Goal: Information Seeking & Learning: Learn about a topic

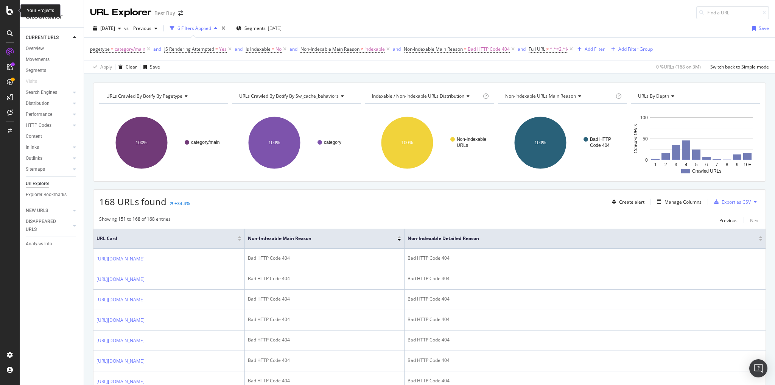
click at [7, 11] on icon at bounding box center [9, 10] width 7 height 9
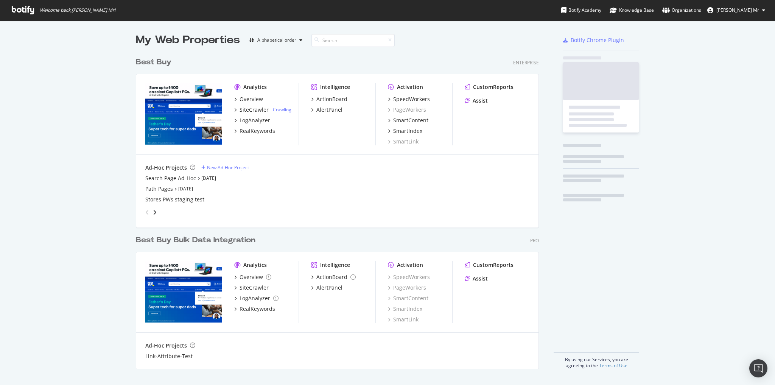
scroll to position [380, 766]
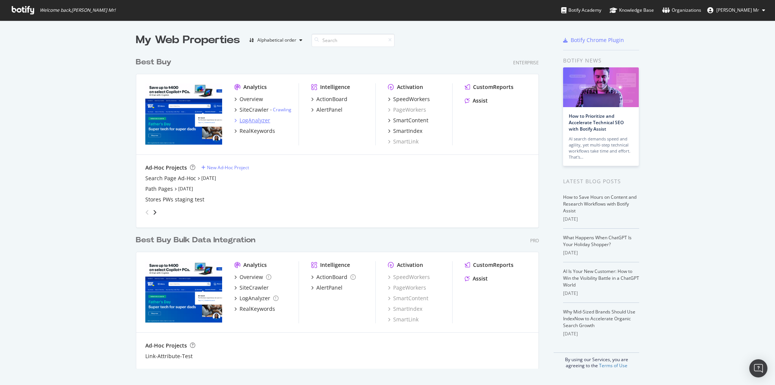
click at [246, 118] on div "LogAnalyzer" at bounding box center [255, 121] width 31 height 8
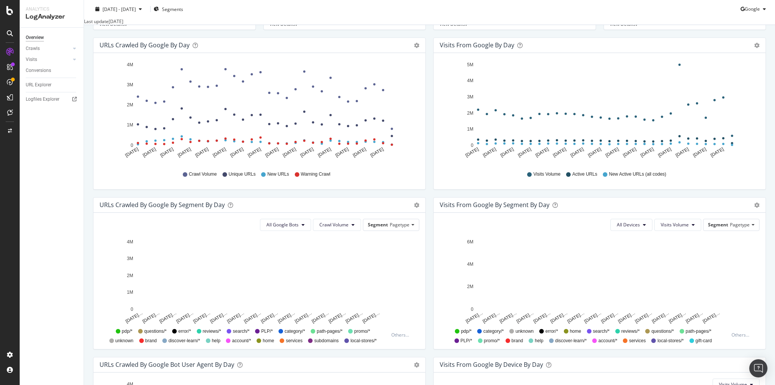
scroll to position [91, 0]
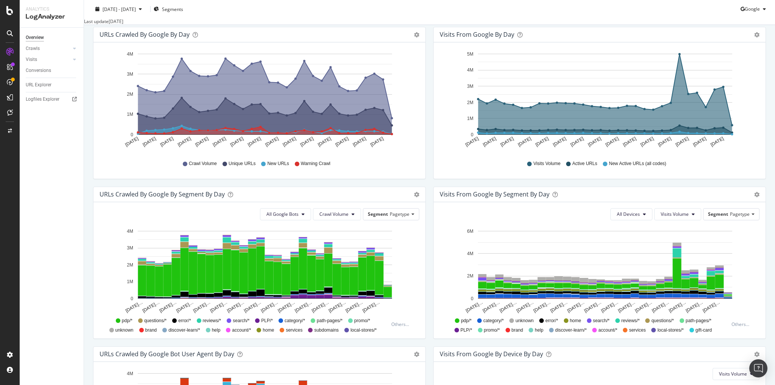
drag, startPoint x: 387, startPoint y: 294, endPoint x: 409, endPoint y: 297, distance: 22.2
click at [75, 59] on icon at bounding box center [74, 59] width 3 height 5
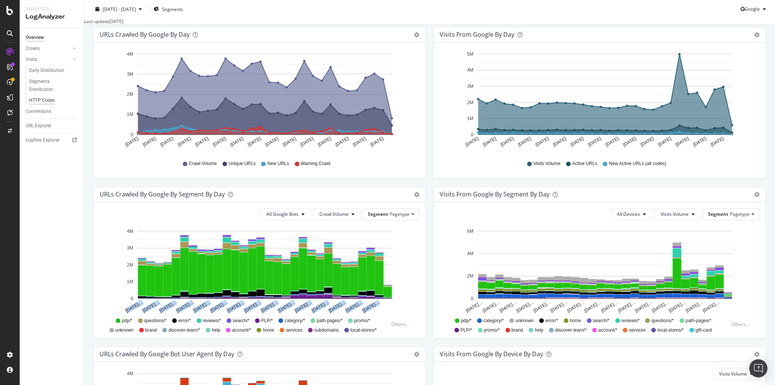
click at [50, 103] on div "HTTP Codes" at bounding box center [42, 101] width 26 height 8
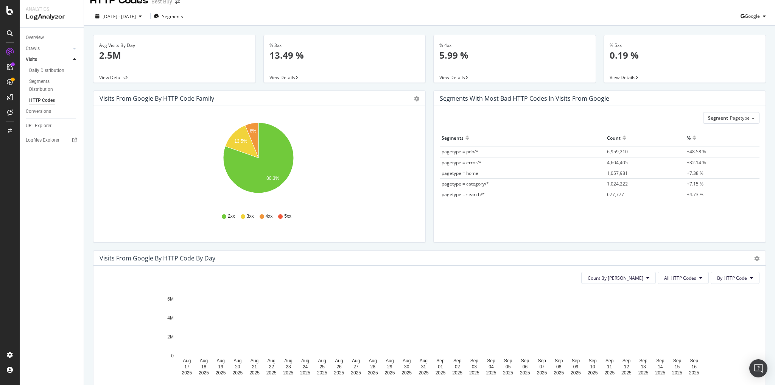
scroll to position [30, 0]
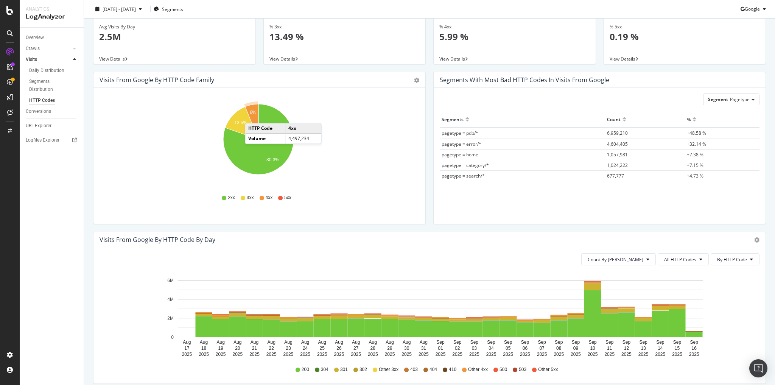
click at [252, 115] on icon "A chart." at bounding box center [251, 121] width 13 height 35
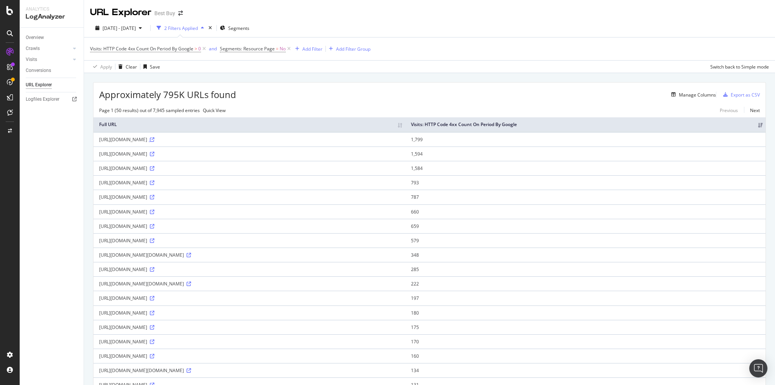
click at [154, 142] on icon at bounding box center [152, 139] width 5 height 5
click at [148, 48] on span "Visits: HTTP Code 4xx Count On Period By Google" at bounding box center [141, 48] width 103 height 6
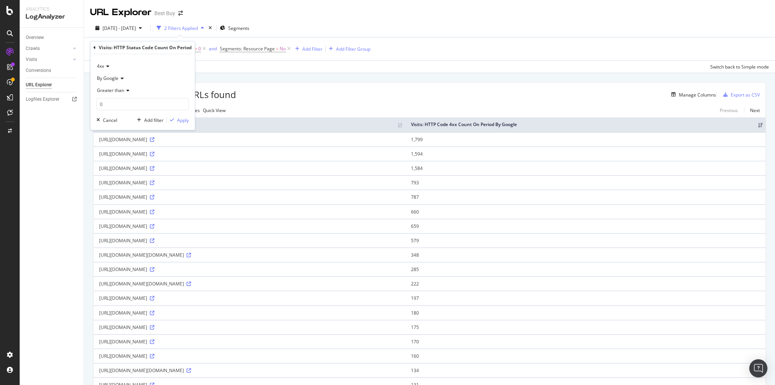
click at [108, 66] on icon at bounding box center [106, 66] width 5 height 5
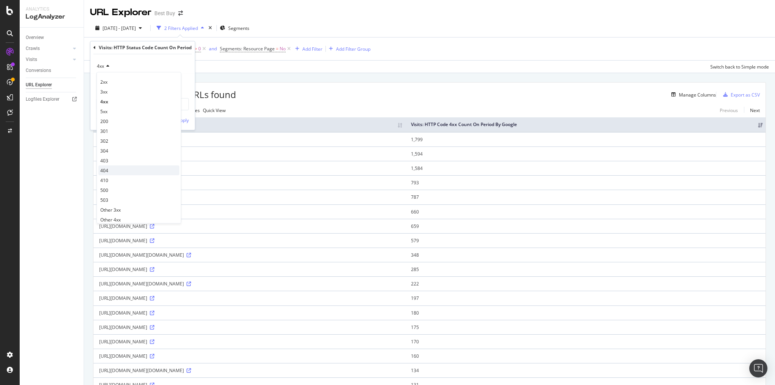
click at [106, 168] on span "404" at bounding box center [104, 170] width 8 height 6
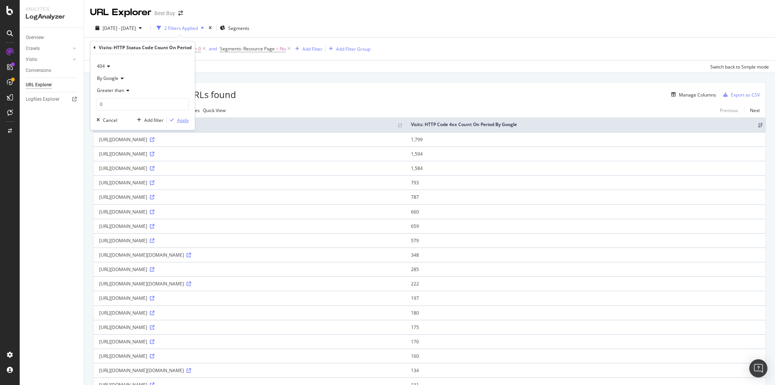
click at [179, 122] on div "Apply" at bounding box center [183, 120] width 12 height 6
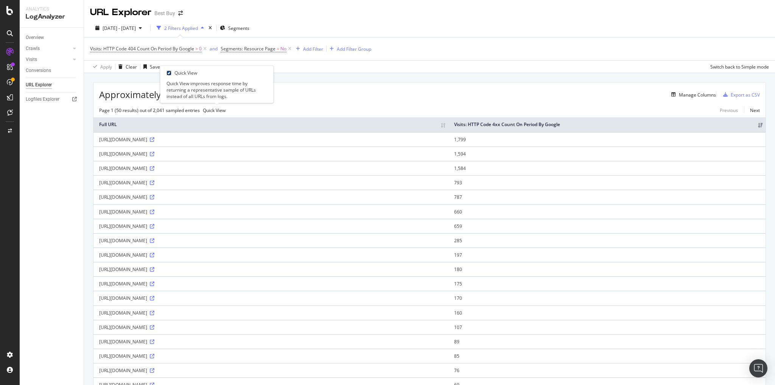
click at [171, 73] on input "checkbox" at bounding box center [169, 73] width 5 height 5
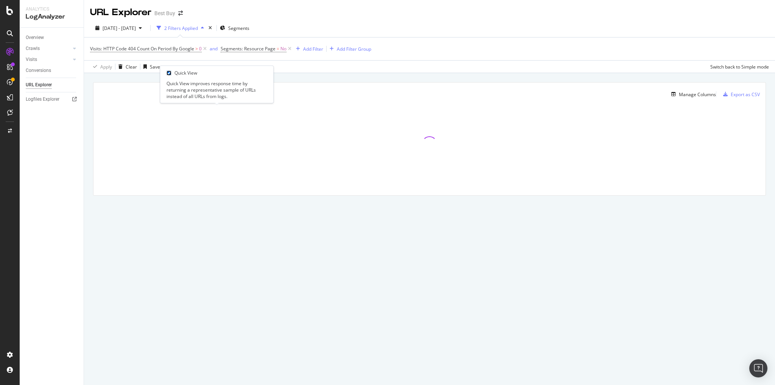
click at [171, 75] on input "checkbox" at bounding box center [169, 73] width 5 height 5
checkbox input "true"
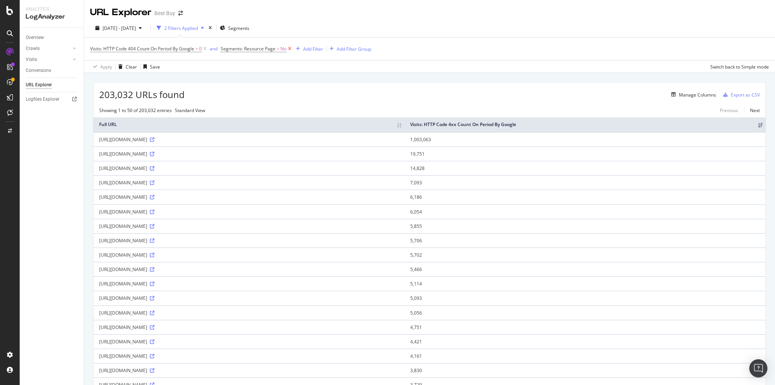
click at [290, 48] on icon at bounding box center [290, 49] width 6 height 8
click at [179, 48] on span "Visits: HTTP Code 404 Count On Period By Google" at bounding box center [142, 48] width 104 height 6
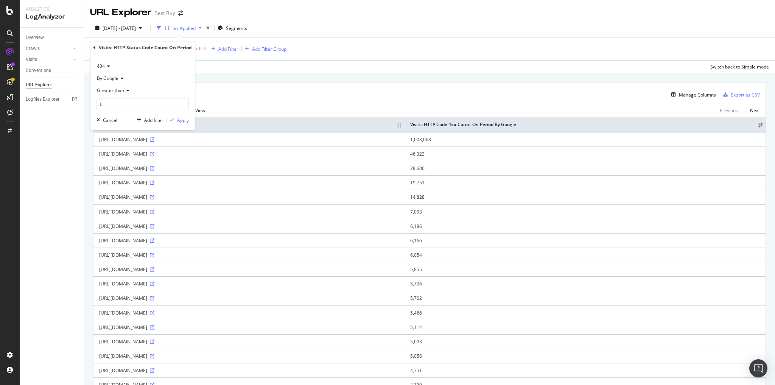
click at [108, 64] on icon at bounding box center [107, 66] width 5 height 5
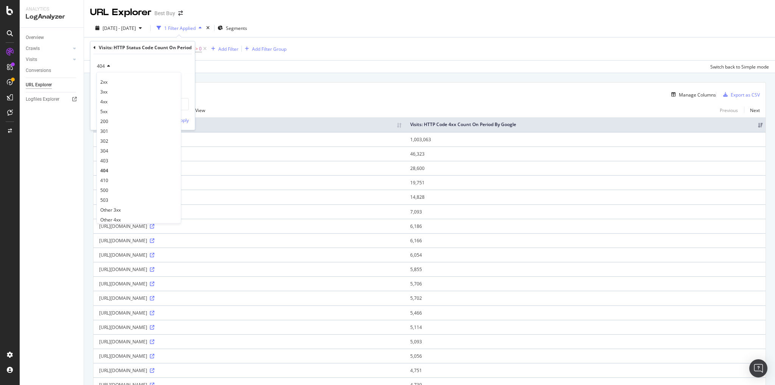
click at [369, 7] on div "URL Explorer Best Buy" at bounding box center [429, 9] width 691 height 19
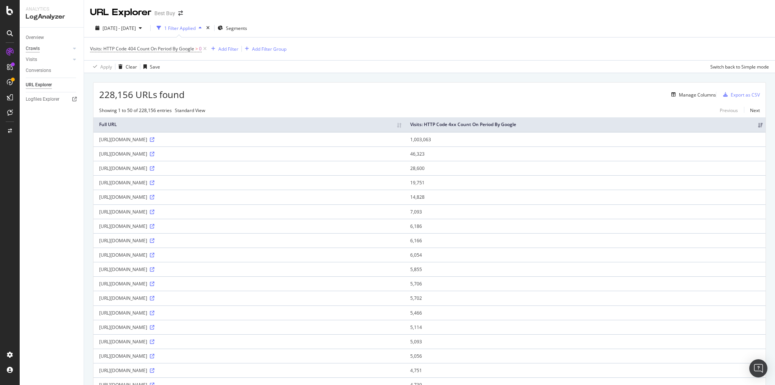
click at [37, 50] on div "Crawls" at bounding box center [33, 49] width 14 height 8
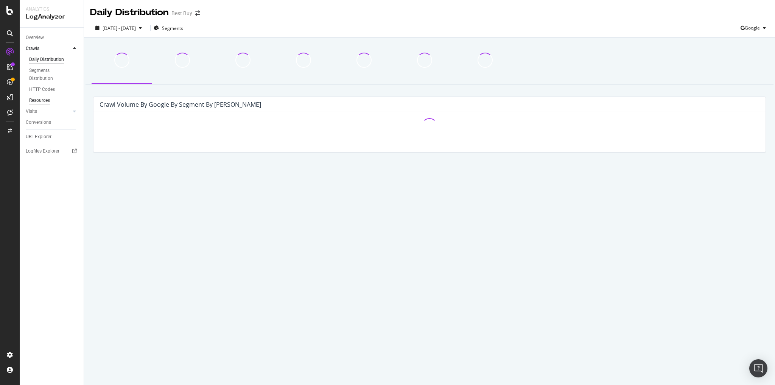
click at [45, 100] on div "Resources" at bounding box center [39, 101] width 21 height 8
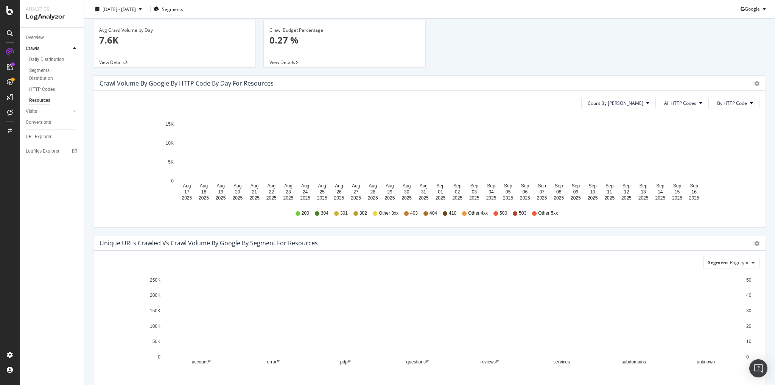
scroll to position [77, 0]
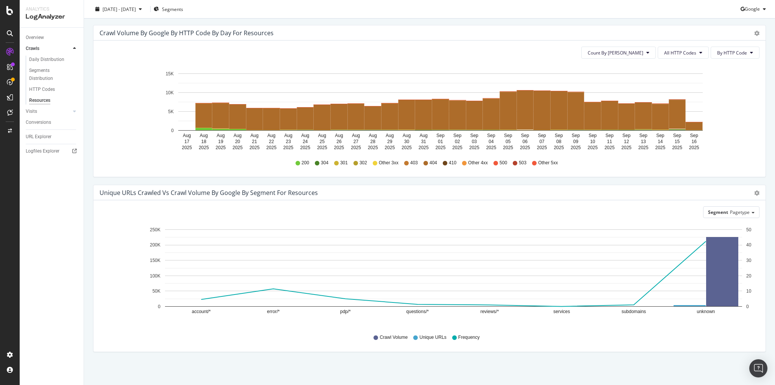
drag, startPoint x: 694, startPoint y: 125, endPoint x: 742, endPoint y: 115, distance: 48.7
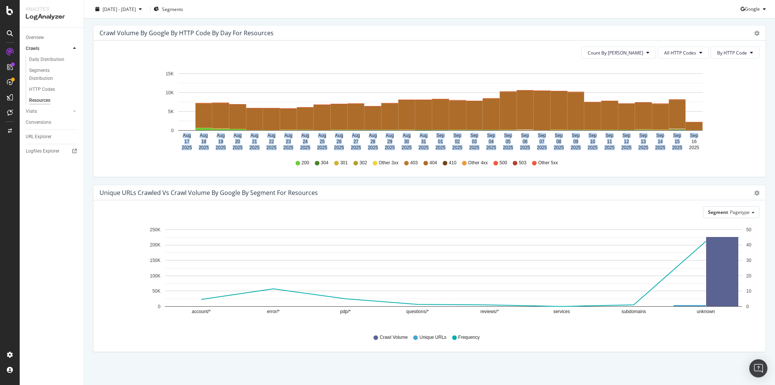
click at [727, 98] on icon "Aug 17 2025 Aug 18 2025 Aug 19 2025 Aug 20 2025 Aug 21 2025 Aug 22 2025 Aug 23 …" at bounding box center [428, 109] width 656 height 88
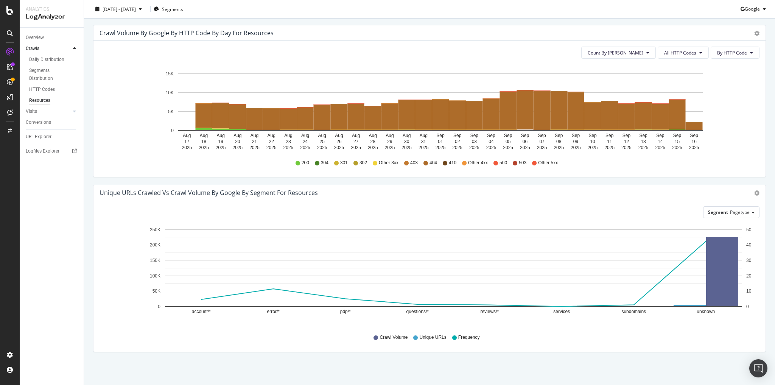
click at [425, 161] on icon at bounding box center [426, 163] width 5 height 5
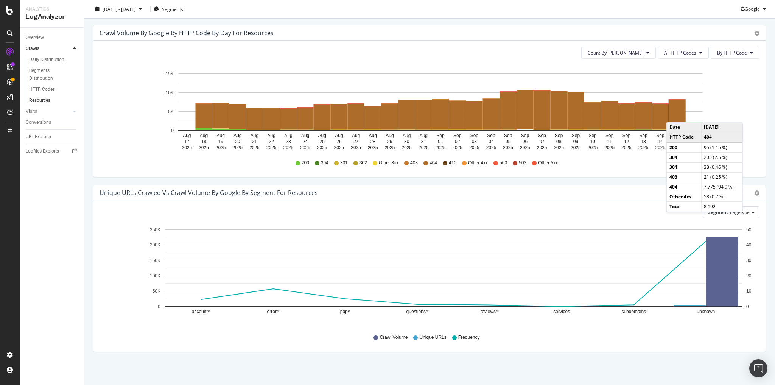
click at [674, 114] on rect "A chart." at bounding box center [677, 114] width 17 height 29
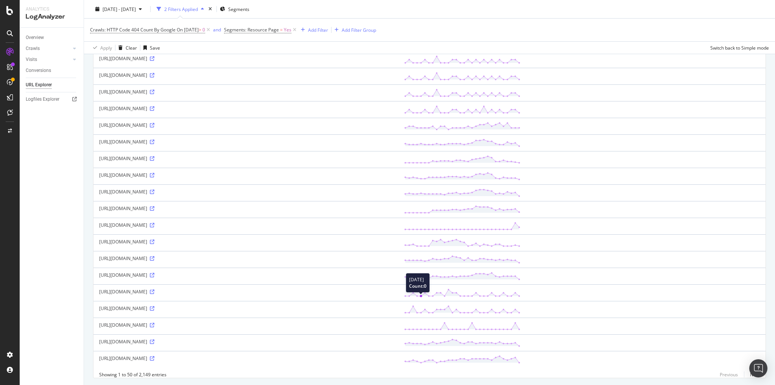
scroll to position [616, 0]
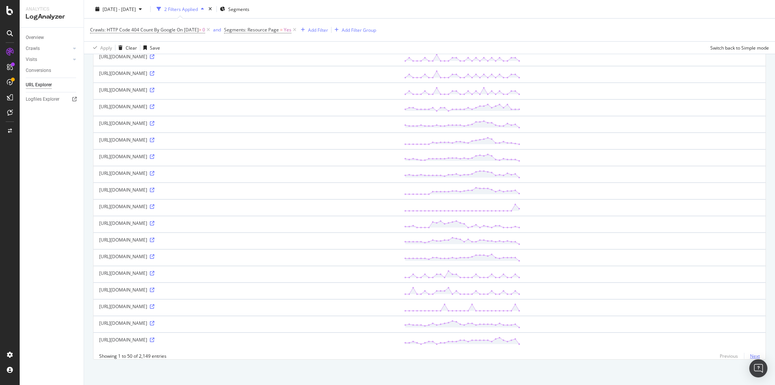
click at [751, 355] on link "Next" at bounding box center [752, 356] width 16 height 11
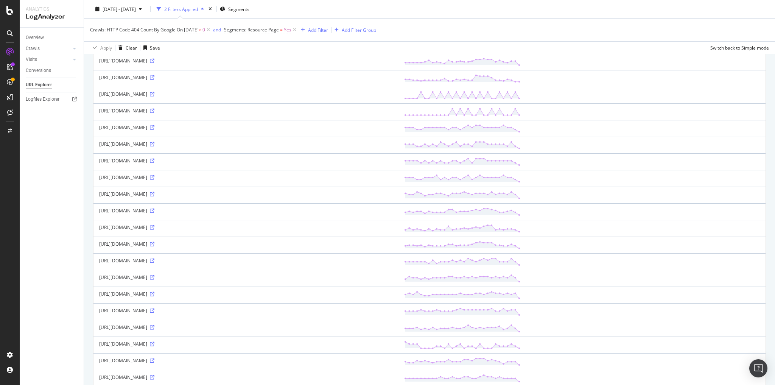
scroll to position [333, 0]
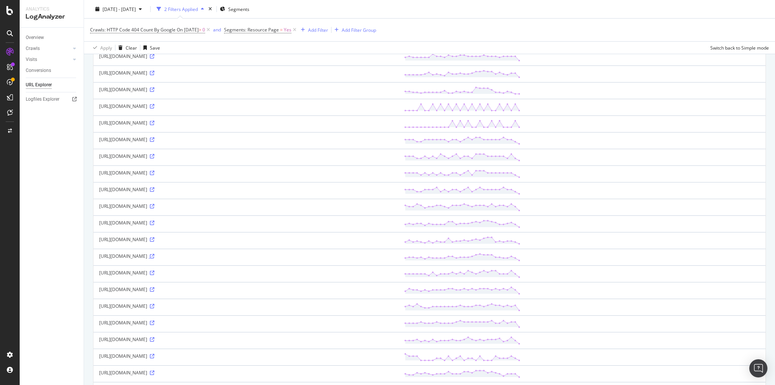
click at [154, 254] on icon at bounding box center [152, 256] width 5 height 5
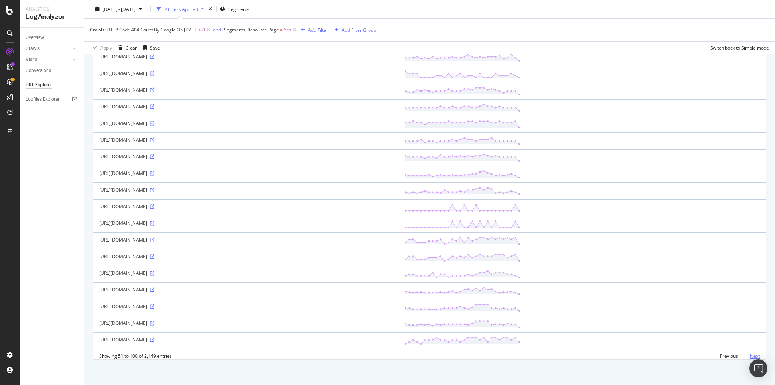
click at [751, 355] on link "Next" at bounding box center [752, 356] width 16 height 11
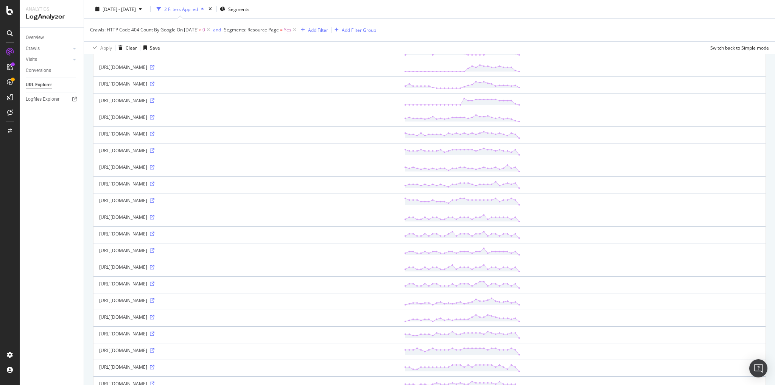
scroll to position [374, 0]
click at [154, 114] on icon at bounding box center [152, 116] width 5 height 5
click at [54, 100] on div "Logfiles Explorer" at bounding box center [43, 99] width 34 height 8
click at [35, 58] on div "Visits" at bounding box center [31, 60] width 11 height 8
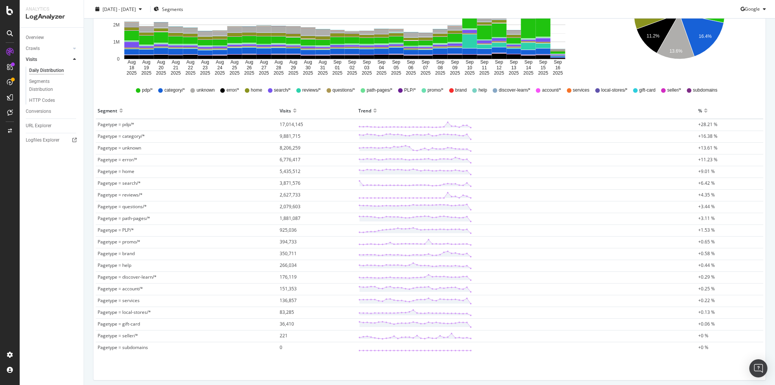
scroll to position [182, 0]
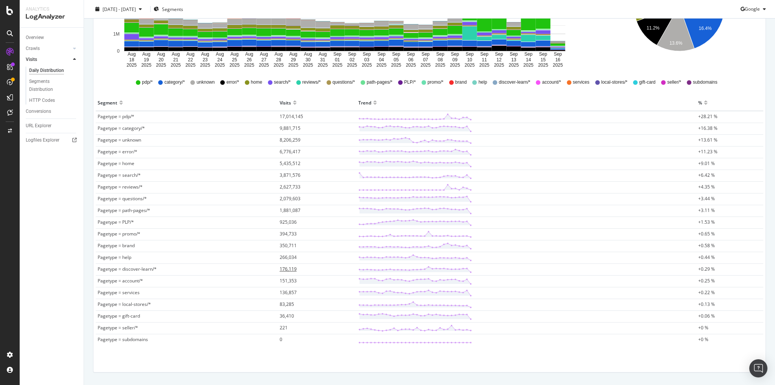
click at [285, 266] on span "176,119" at bounding box center [288, 269] width 17 height 6
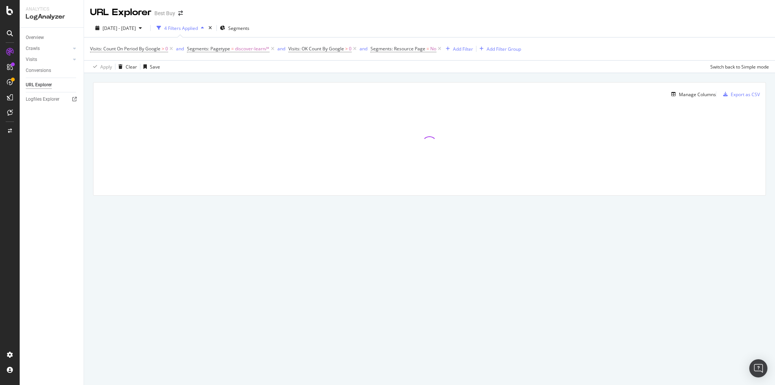
click at [146, 84] on div "Manage Columns Export as CSV" at bounding box center [429, 92] width 672 height 18
click at [41, 160] on div "Overview Crawls Daily Distribution Segments Distribution HTTP Codes Resources V…" at bounding box center [52, 206] width 64 height 357
click at [36, 49] on div "Crawls" at bounding box center [33, 49] width 14 height 8
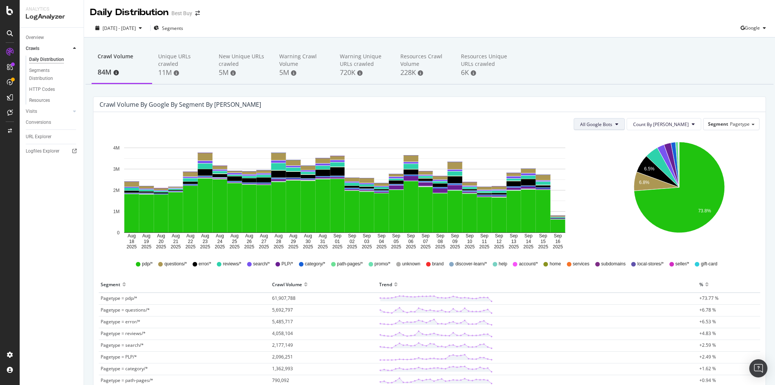
click at [625, 125] on button "All Google Bots" at bounding box center [599, 124] width 51 height 12
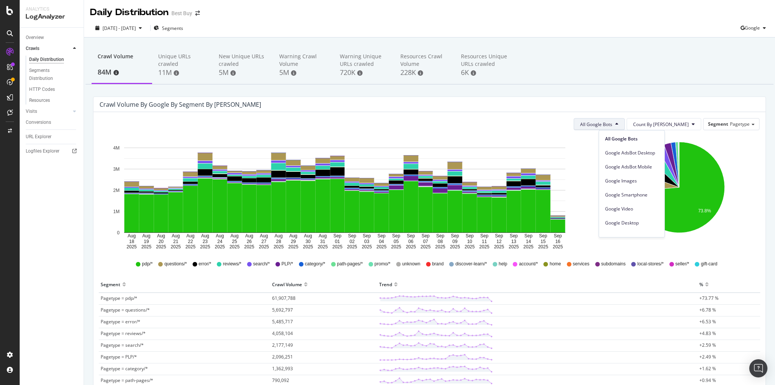
click at [718, 75] on div "Crawl Volume 84M Unique URLs crawled 11M New Unique URLs crawled 5M Warning Cra…" at bounding box center [430, 66] width 688 height 38
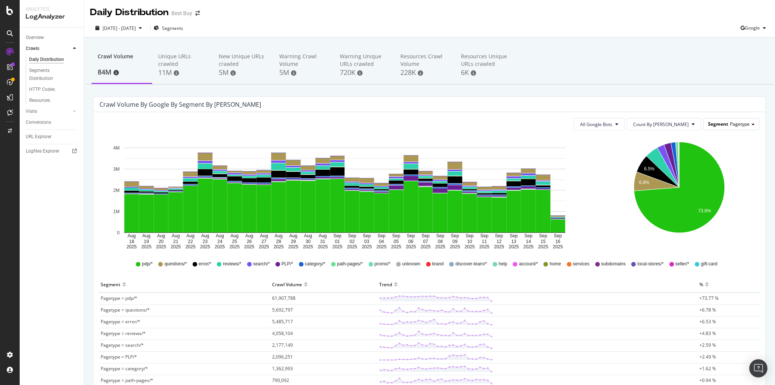
click at [741, 125] on span "Pagetype" at bounding box center [740, 124] width 20 height 6
click at [732, 165] on div "Advanced selector >" at bounding box center [725, 166] width 61 height 11
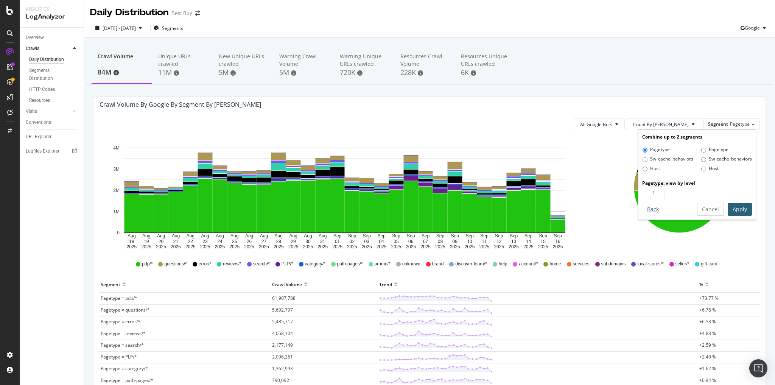
click at [647, 212] on button "Back" at bounding box center [653, 209] width 22 height 13
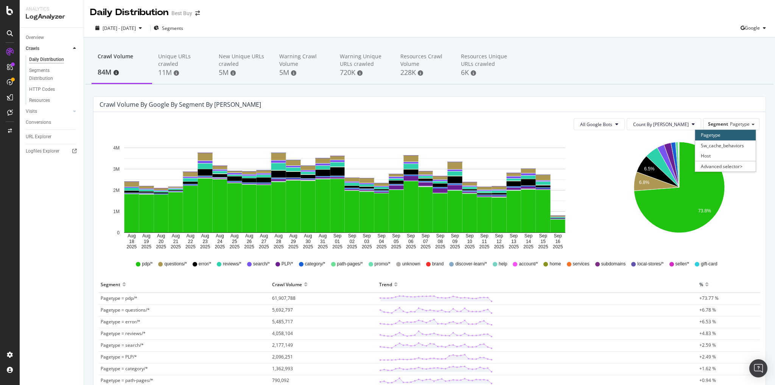
click at [562, 136] on icon "Aug 18 2025 Aug 19 2025 Aug 20 2025 Aug 21 2025 Aug 22 2025 Aug 23 2025 Aug 24 …" at bounding box center [345, 193] width 490 height 114
click at [691, 121] on button "Count By Day" at bounding box center [664, 124] width 75 height 12
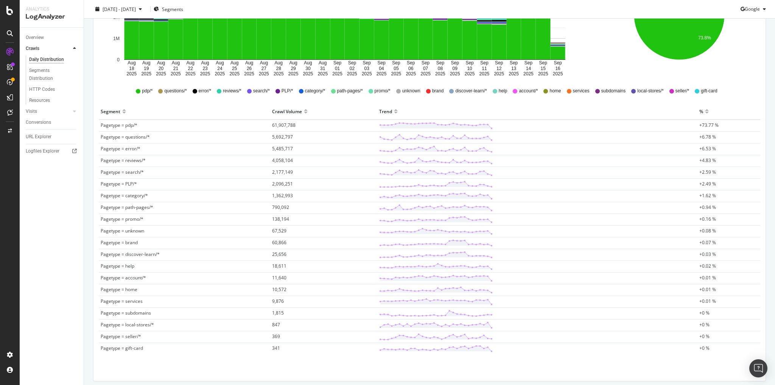
scroll to position [199, 0]
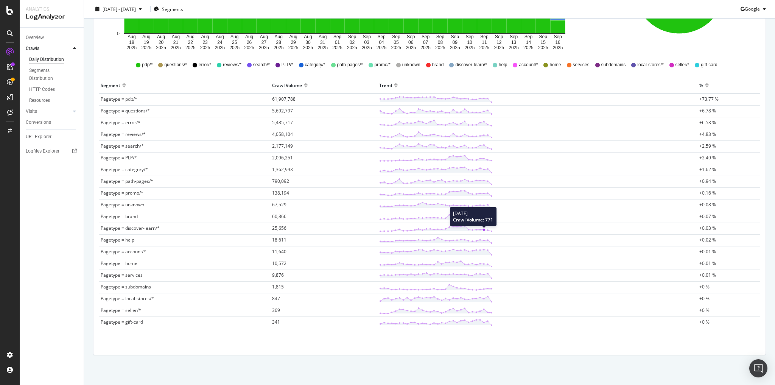
click at [480, 227] on icon at bounding box center [436, 229] width 114 height 8
click at [281, 225] on span "25,656" at bounding box center [279, 228] width 14 height 6
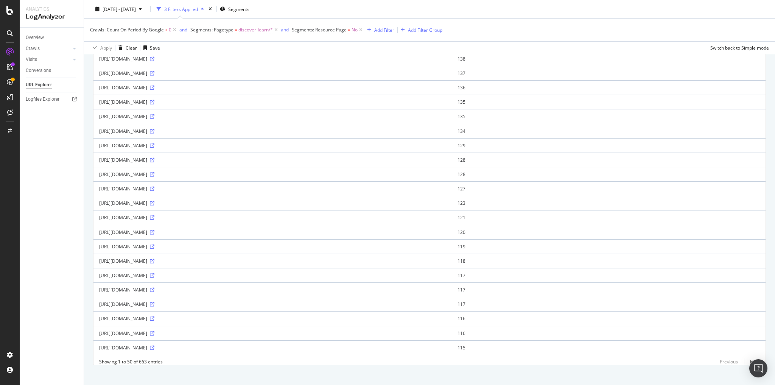
scroll to position [505, 0]
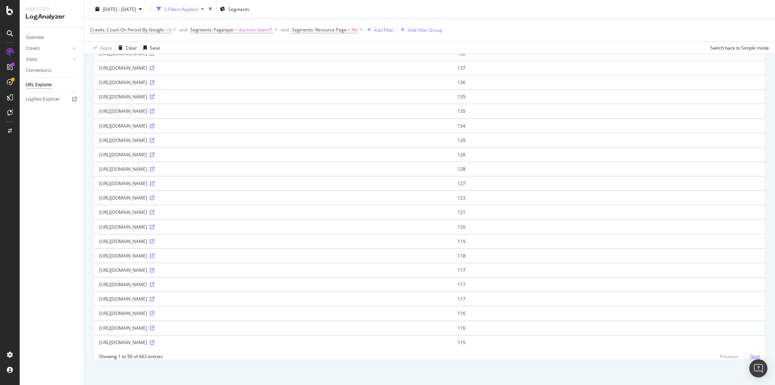
click at [752, 356] on link "Next" at bounding box center [752, 356] width 16 height 11
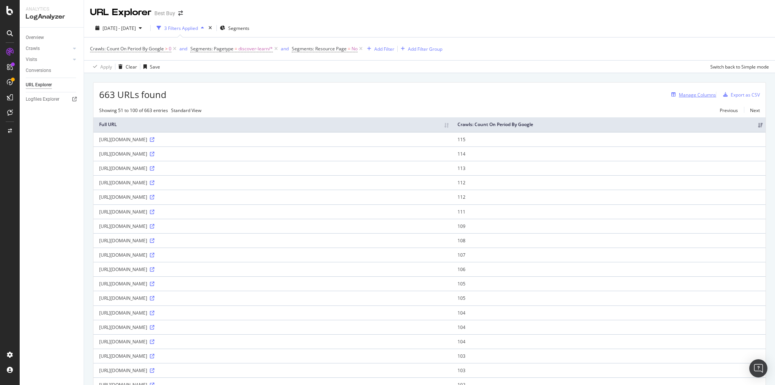
click at [686, 95] on div "Manage Columns" at bounding box center [697, 95] width 37 height 6
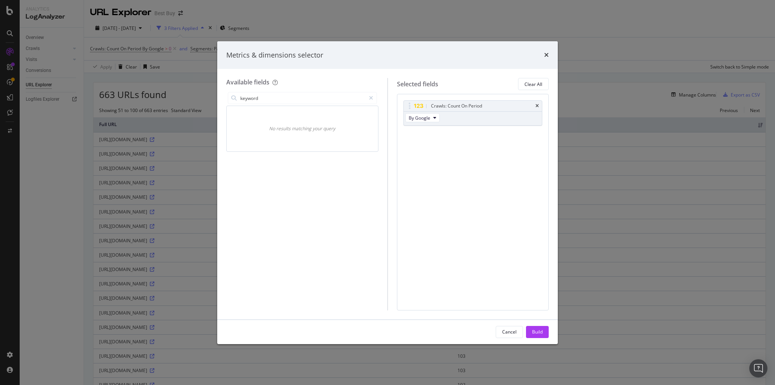
type input "keyword"
click at [549, 52] on div "Metrics & dimensions selector" at bounding box center [387, 55] width 341 height 28
click at [546, 55] on icon "times" at bounding box center [546, 55] width 5 height 6
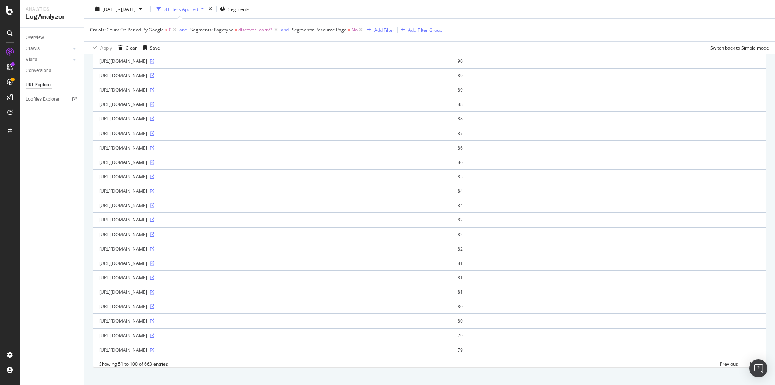
scroll to position [505, 0]
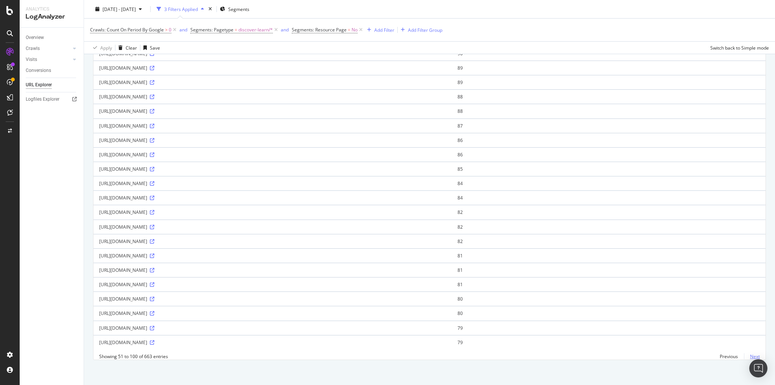
click at [746, 353] on link "Next" at bounding box center [752, 356] width 16 height 11
click at [748, 354] on link "Next" at bounding box center [752, 356] width 16 height 11
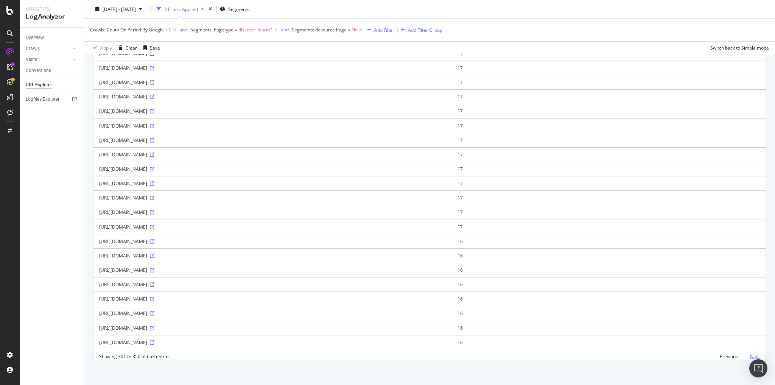
click at [746, 355] on link "Next" at bounding box center [752, 356] width 16 height 11
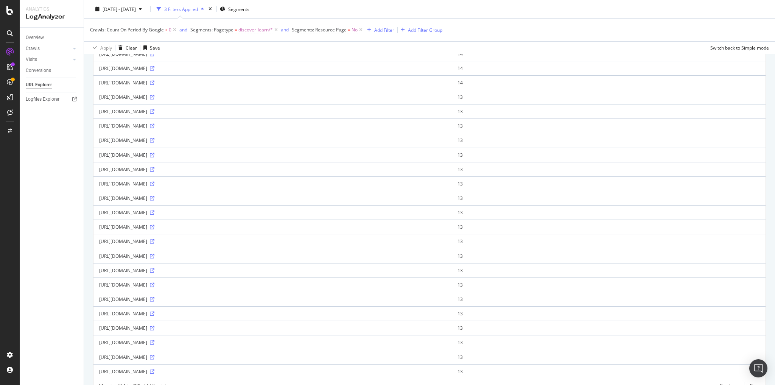
scroll to position [518, 0]
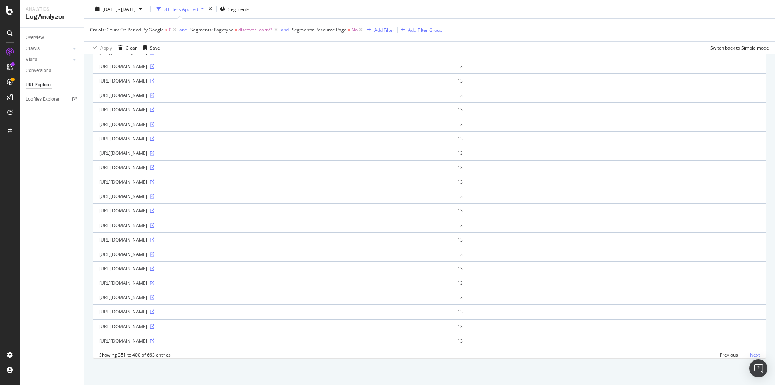
click at [749, 356] on link "Next" at bounding box center [752, 354] width 16 height 11
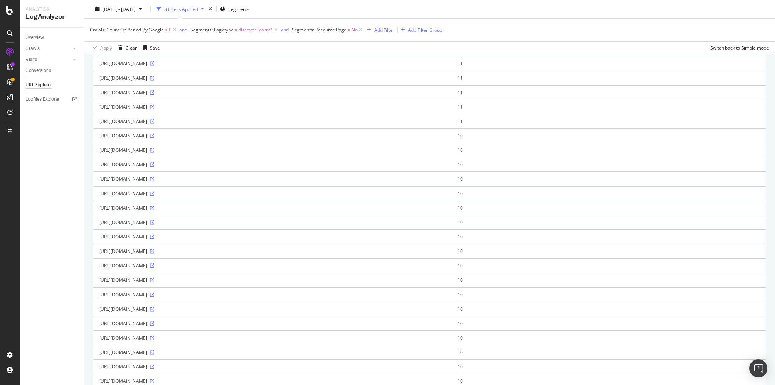
scroll to position [505, 0]
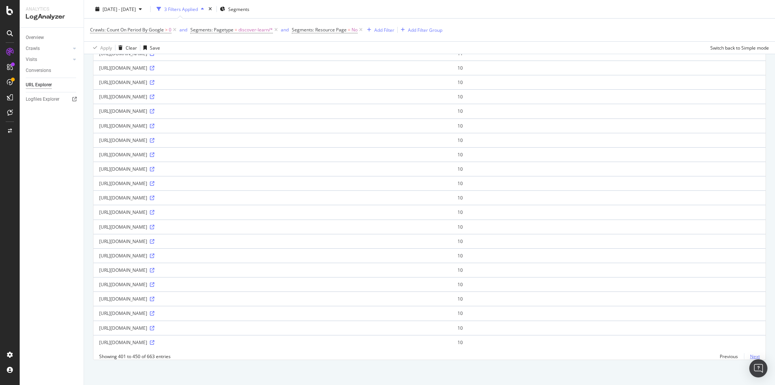
click at [750, 356] on link "Next" at bounding box center [752, 356] width 16 height 11
click at [751, 354] on link "Next" at bounding box center [752, 356] width 16 height 11
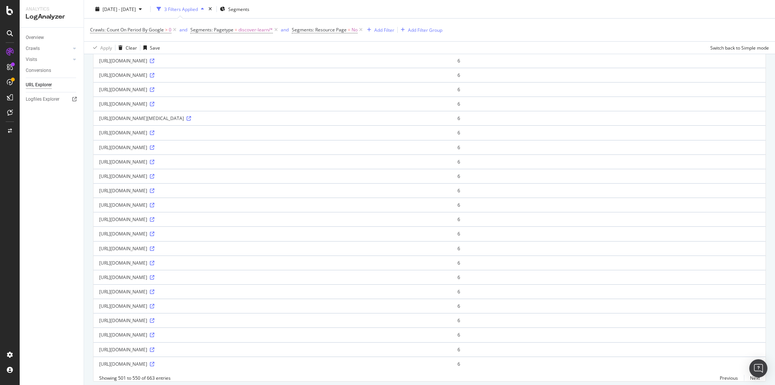
scroll to position [515, 0]
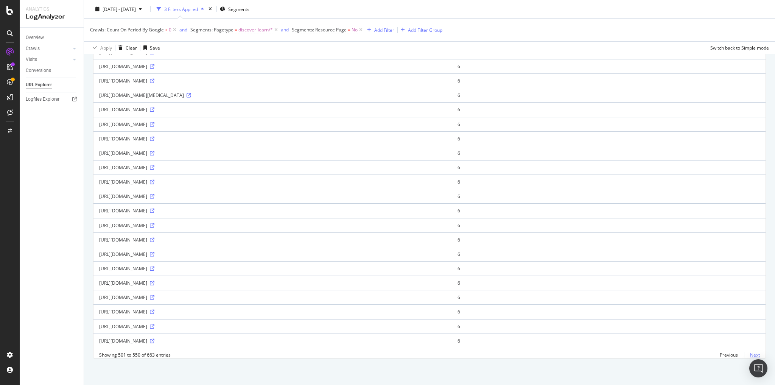
click at [747, 355] on link "Next" at bounding box center [752, 354] width 16 height 11
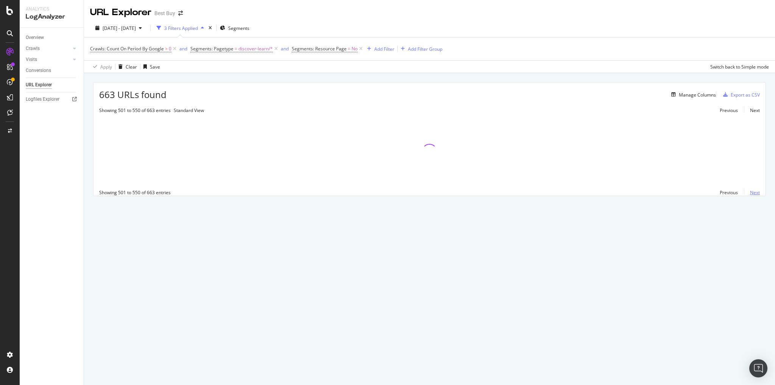
scroll to position [0, 0]
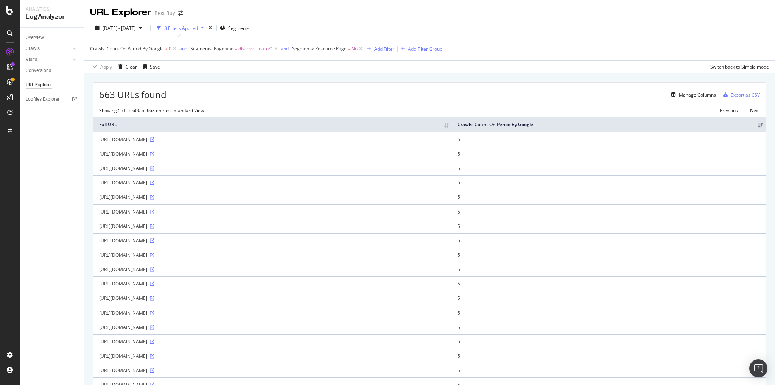
click at [252, 49] on span "discover-learn/*" at bounding box center [255, 49] width 34 height 11
click at [208, 8] on div "URL Explorer Best Buy" at bounding box center [429, 9] width 691 height 19
click at [37, 50] on div "Crawls" at bounding box center [33, 49] width 14 height 8
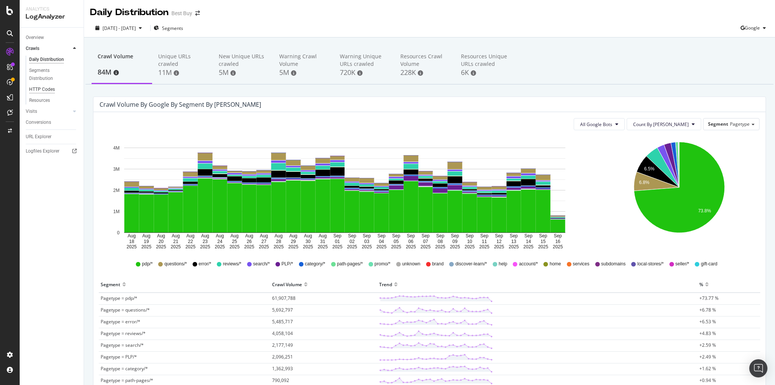
click at [44, 87] on div "HTTP Codes" at bounding box center [42, 90] width 26 height 8
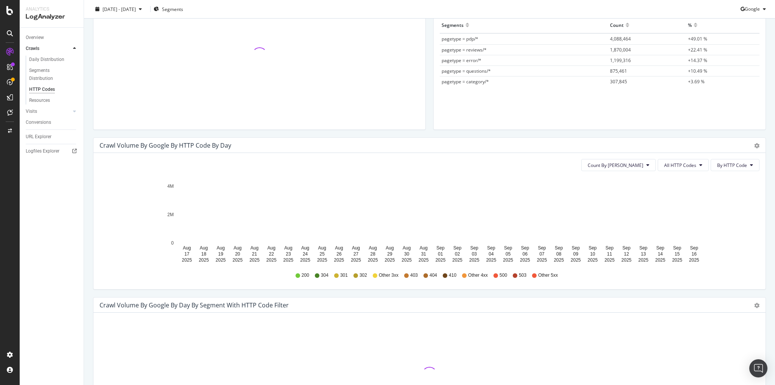
scroll to position [121, 0]
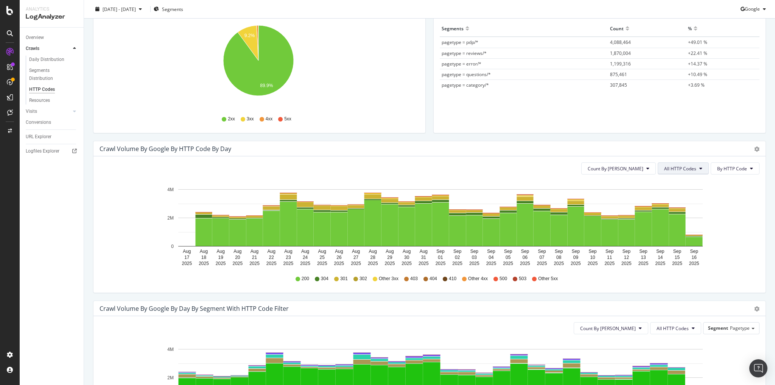
click at [684, 166] on span "All HTTP Codes" at bounding box center [680, 168] width 32 height 6
click at [679, 238] on span "4xx family" at bounding box center [681, 238] width 38 height 7
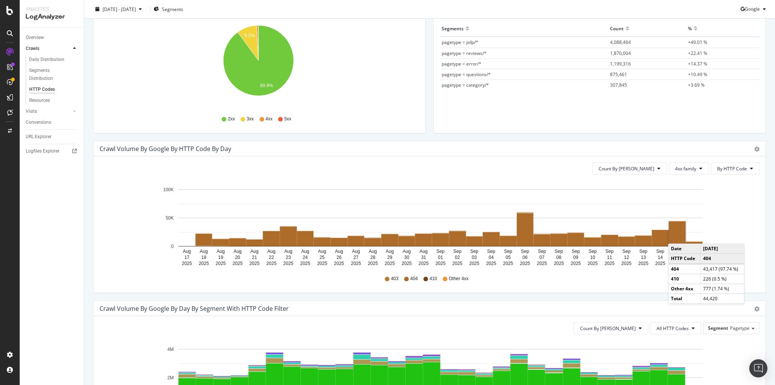
click at [676, 235] on rect "A chart." at bounding box center [677, 234] width 17 height 24
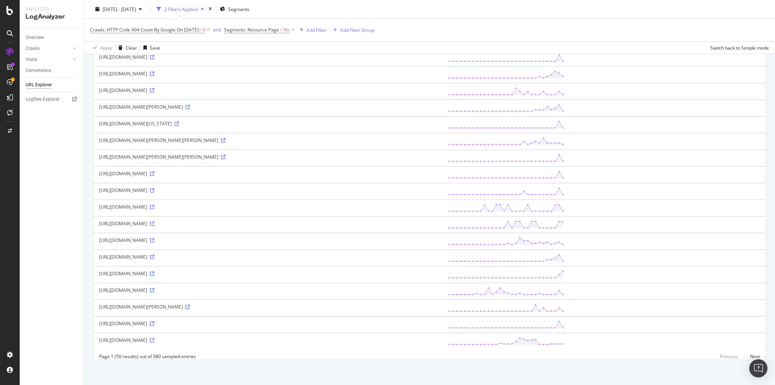
scroll to position [616, 0]
click at [154, 188] on icon at bounding box center [152, 190] width 5 height 5
click at [746, 355] on link "Next" at bounding box center [752, 356] width 16 height 11
click at [746, 354] on link "Next" at bounding box center [752, 356] width 16 height 11
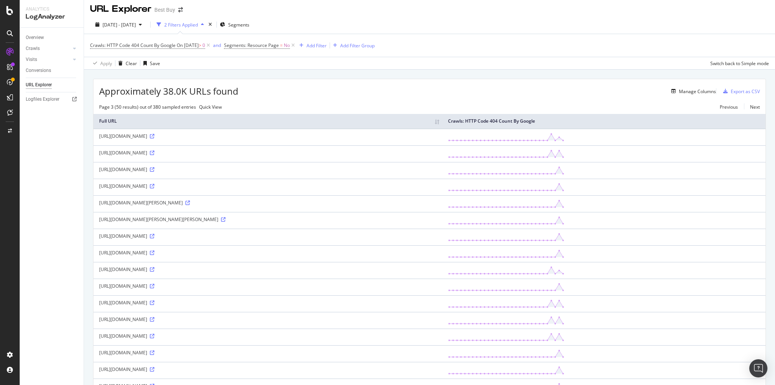
scroll to position [0, 0]
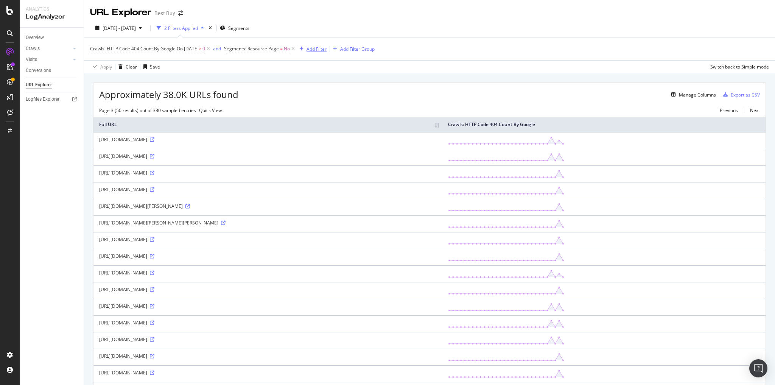
click at [325, 50] on div "Add Filter" at bounding box center [317, 49] width 20 height 6
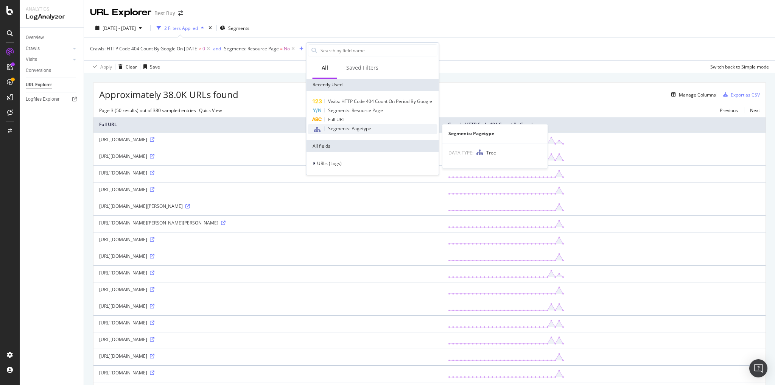
click at [360, 127] on span "Segments: Pagetype" at bounding box center [349, 128] width 43 height 6
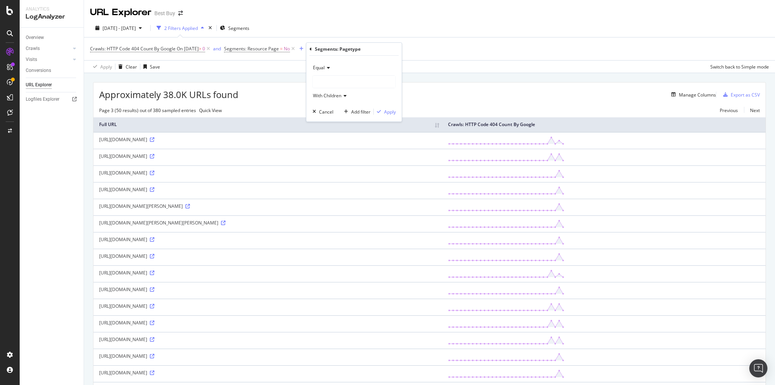
click at [335, 81] on div at bounding box center [354, 82] width 83 height 12
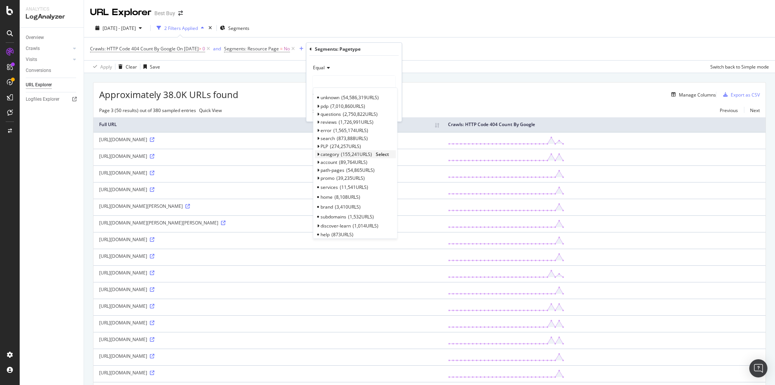
click at [348, 152] on span "155,241 URLS" at bounding box center [356, 154] width 31 height 6
click at [353, 162] on span "84,948 URLS" at bounding box center [351, 163] width 28 height 6
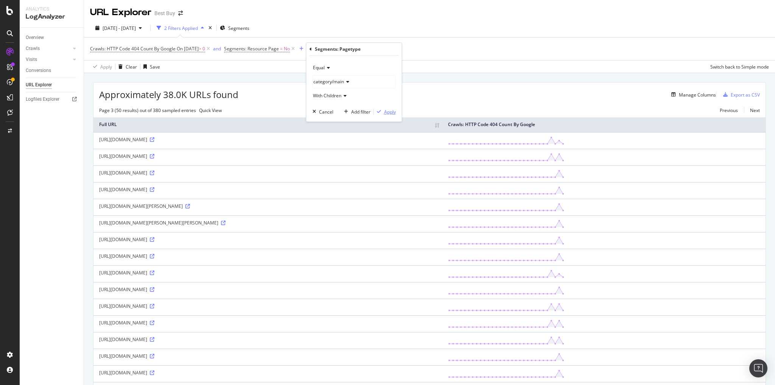
click at [389, 114] on div "Apply" at bounding box center [390, 112] width 12 height 6
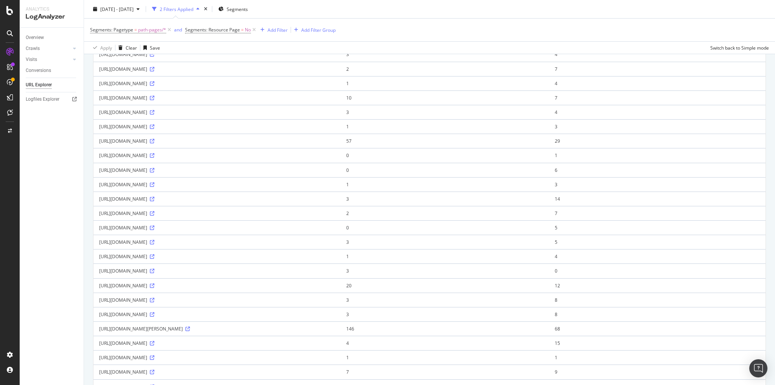
scroll to position [424, 0]
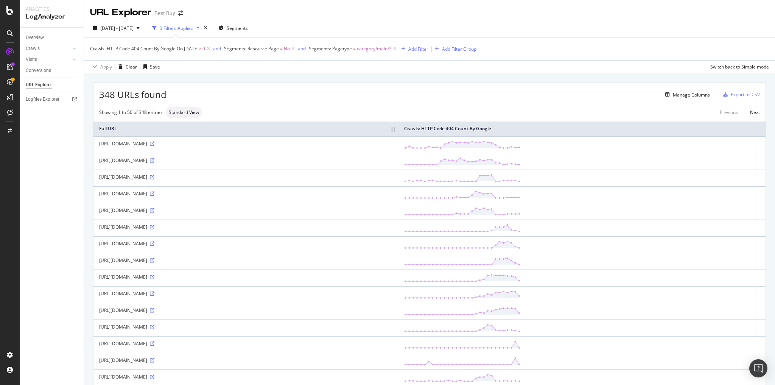
click at [154, 142] on icon at bounding box center [152, 144] width 5 height 5
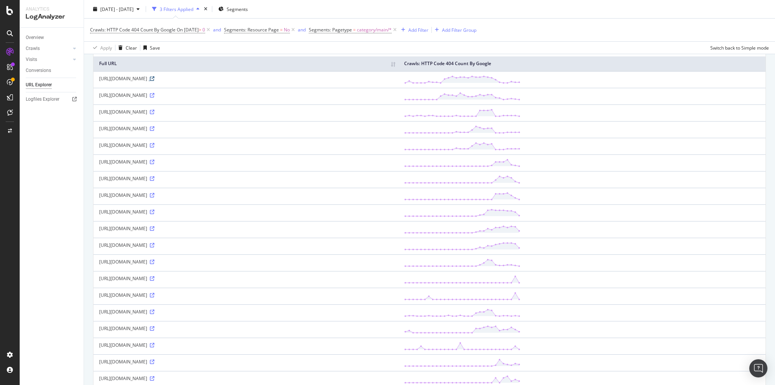
scroll to position [91, 0]
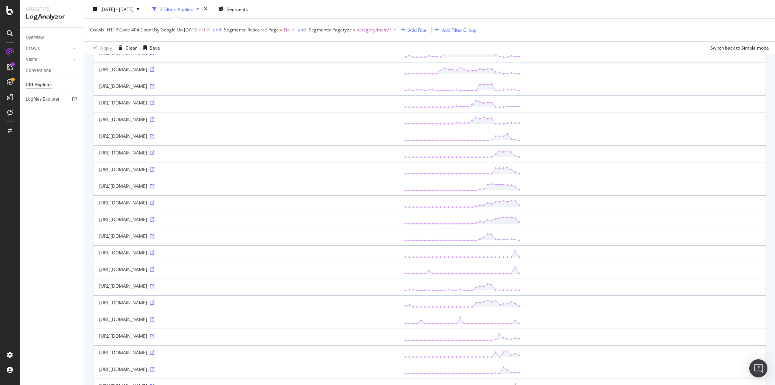
click at [154, 301] on icon at bounding box center [152, 303] width 5 height 5
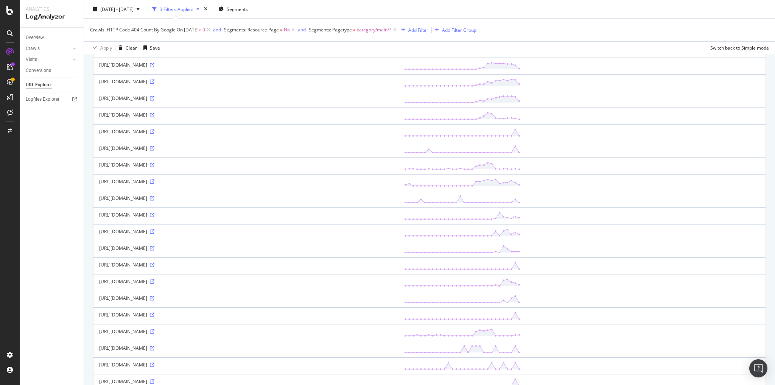
click at [154, 363] on icon at bounding box center [152, 365] width 5 height 5
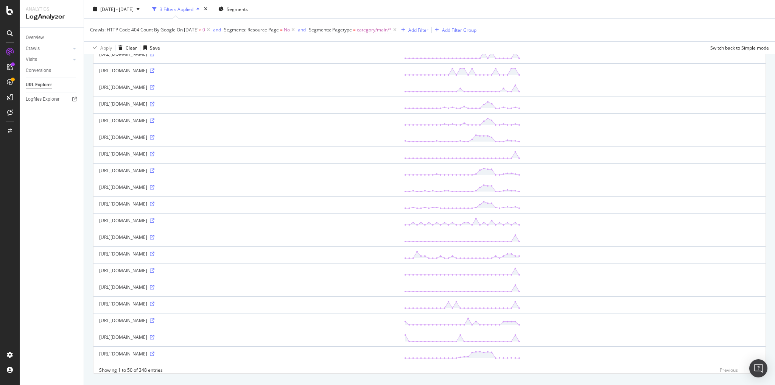
scroll to position [616, 0]
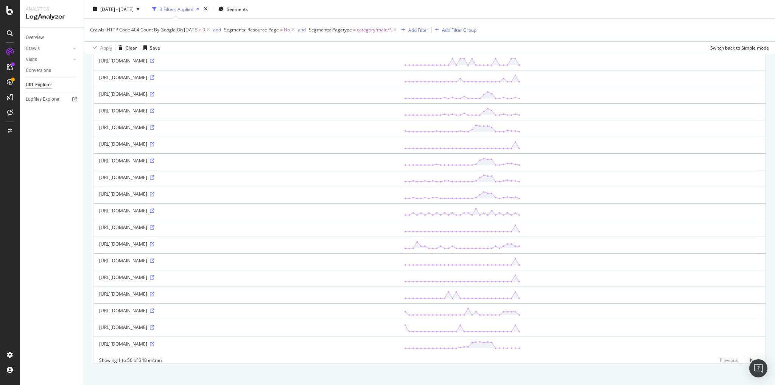
click at [154, 209] on icon at bounding box center [152, 211] width 5 height 5
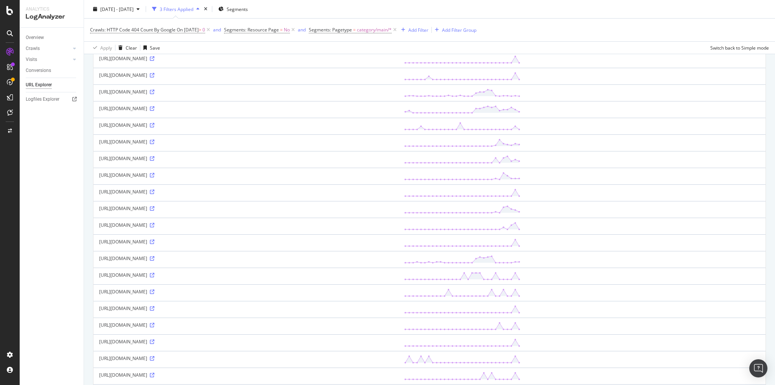
scroll to position [283, 0]
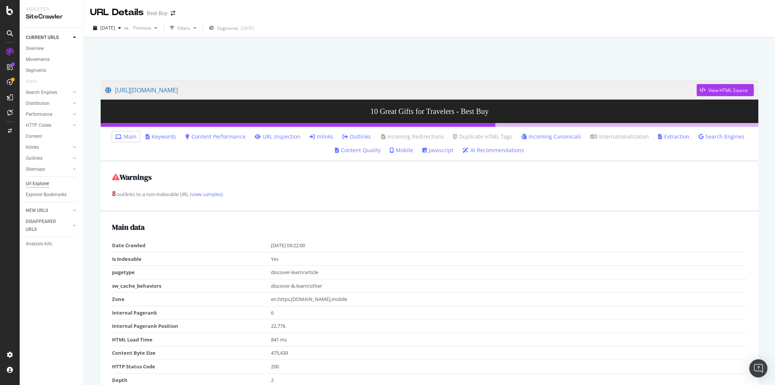
click at [44, 185] on div "Url Explorer" at bounding box center [37, 184] width 23 height 8
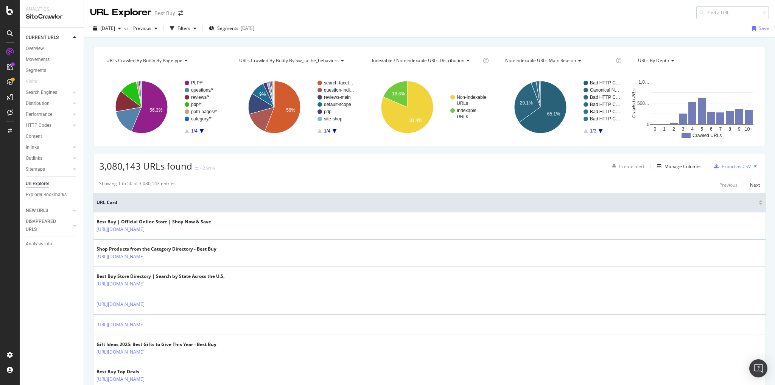
click at [719, 10] on input at bounding box center [732, 12] width 73 height 13
type input "pcmcat171900050025"
click at [9, 12] on icon at bounding box center [9, 10] width 7 height 9
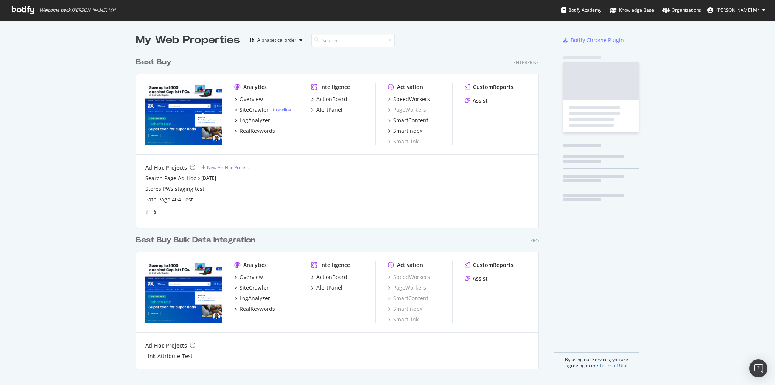
scroll to position [380, 766]
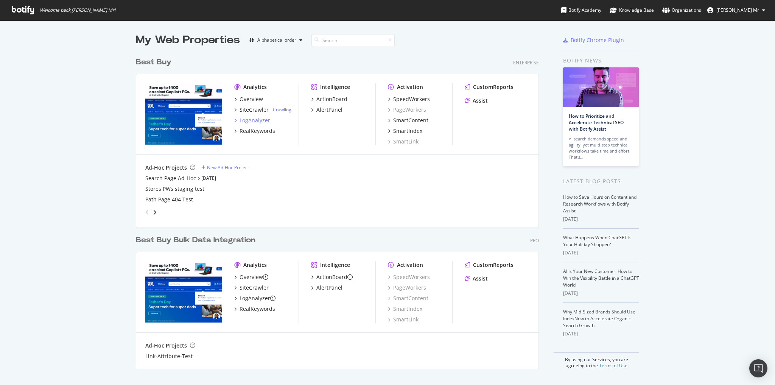
click at [255, 120] on div "LogAnalyzer" at bounding box center [255, 121] width 31 height 8
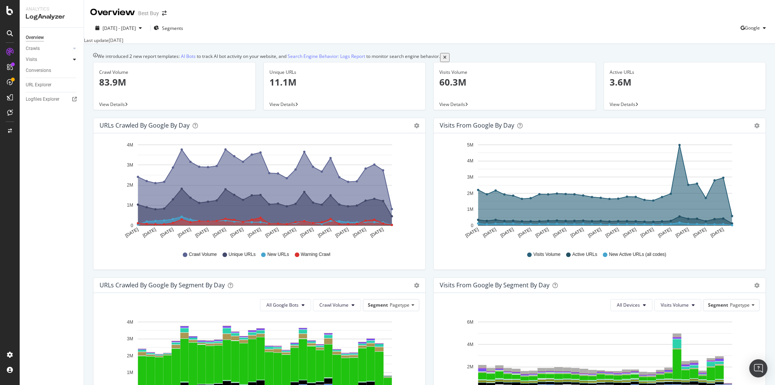
click at [73, 60] on icon at bounding box center [74, 59] width 3 height 5
click at [45, 101] on div "HTTP Codes" at bounding box center [42, 101] width 26 height 8
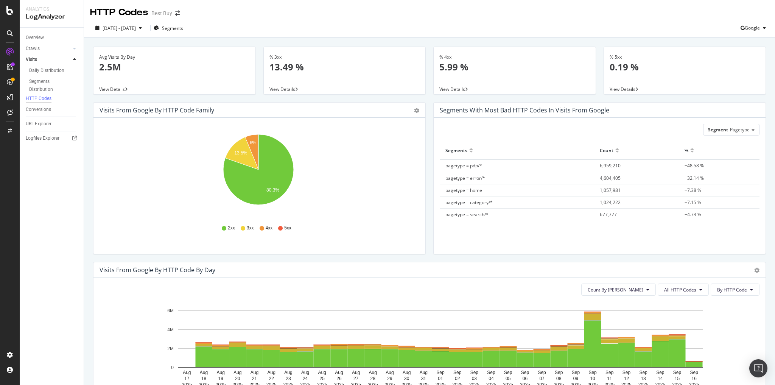
click at [451, 67] on p "5.99 %" at bounding box center [514, 67] width 151 height 13
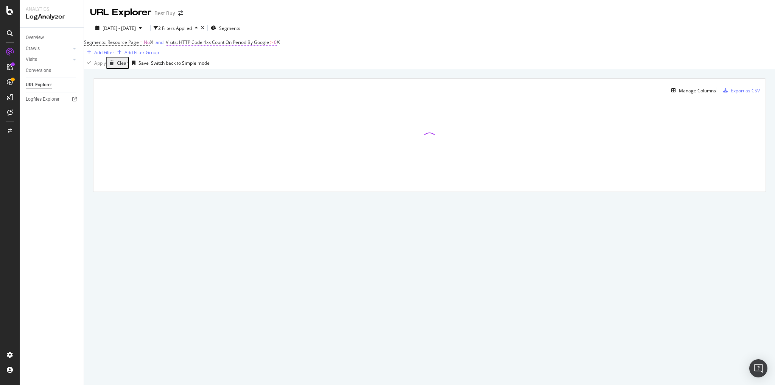
click at [245, 45] on span "Visits: HTTP Code 4xx Count On Period By Google" at bounding box center [217, 42] width 103 height 6
click at [195, 60] on div "4xx" at bounding box center [205, 54] width 61 height 12
click at [195, 140] on div "404" at bounding box center [205, 136] width 60 height 8
click at [310, 76] on div "Apply" at bounding box center [316, 72] width 12 height 6
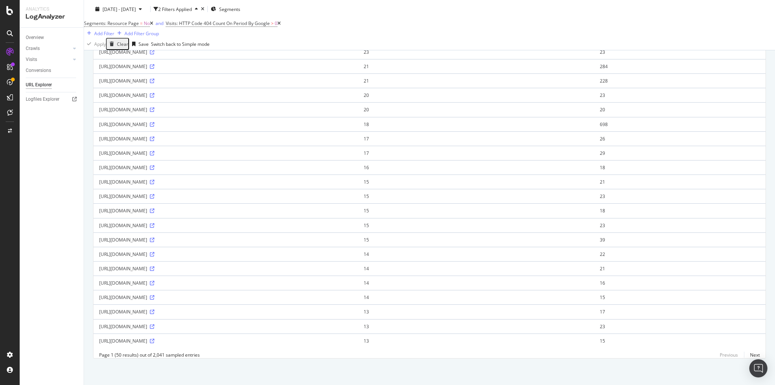
scroll to position [524, 0]
click at [748, 352] on link "Next" at bounding box center [752, 354] width 16 height 11
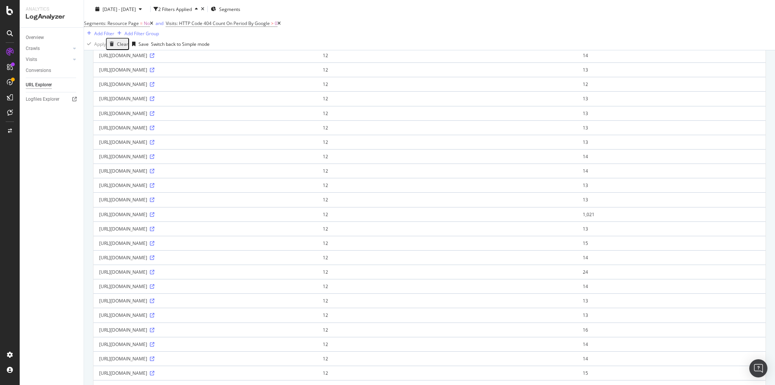
scroll to position [0, 0]
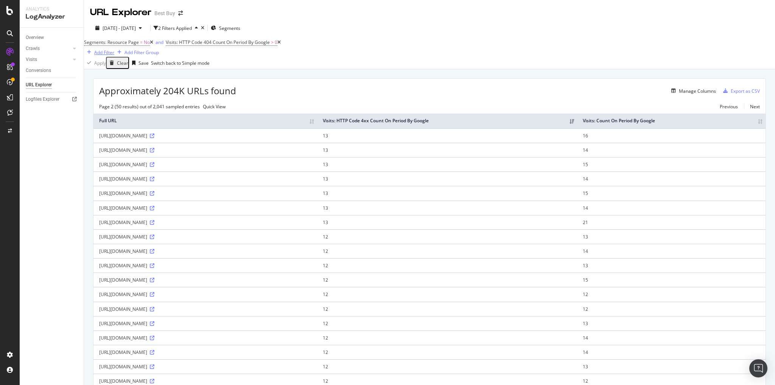
click at [114, 49] on div "Add Filter" at bounding box center [104, 52] width 20 height 6
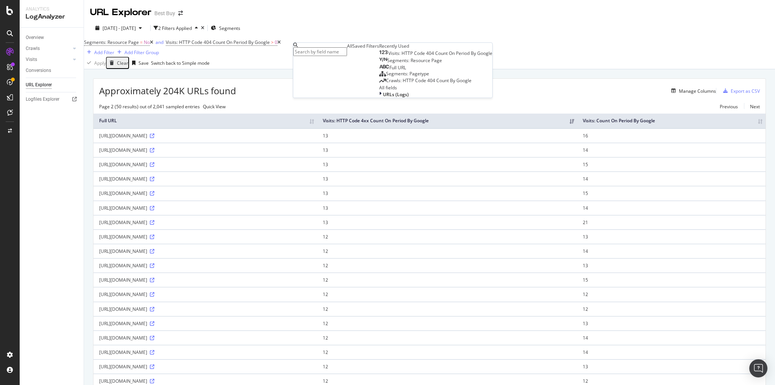
click at [386, 77] on span "Segments: Pagetype" at bounding box center [407, 73] width 43 height 6
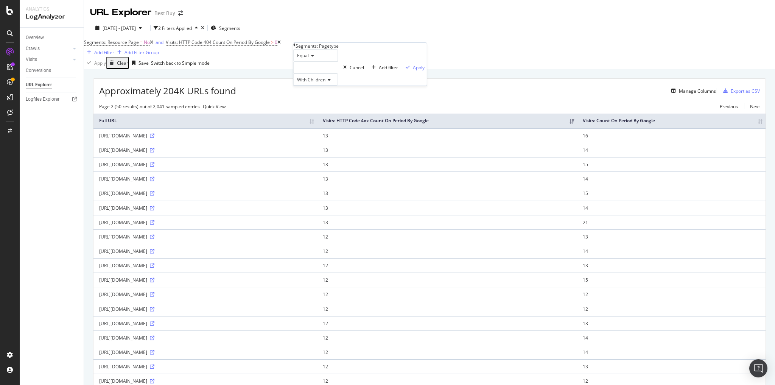
click at [314, 58] on icon at bounding box center [311, 55] width 5 height 5
click at [319, 61] on div "Equal" at bounding box center [315, 55] width 45 height 12
click at [315, 61] on div "Equal" at bounding box center [315, 55] width 45 height 12
click at [304, 59] on span "Equal" at bounding box center [303, 55] width 12 height 6
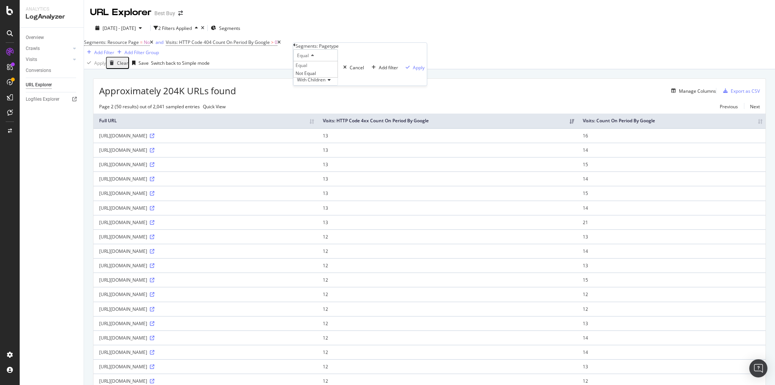
click at [338, 61] on div "Equal" at bounding box center [315, 55] width 45 height 12
click at [350, 71] on div "Cancel" at bounding box center [357, 67] width 14 height 6
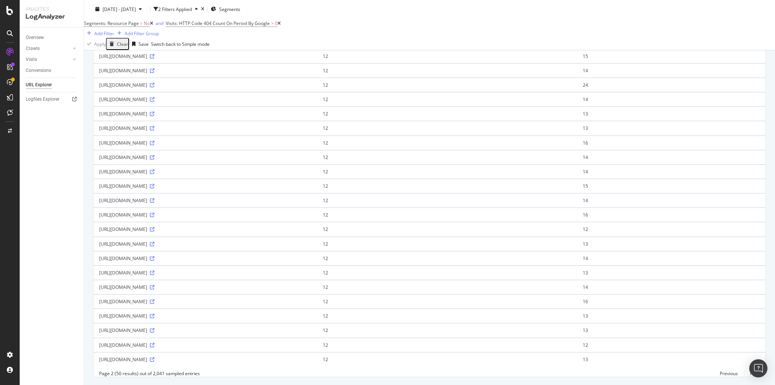
scroll to position [505, 0]
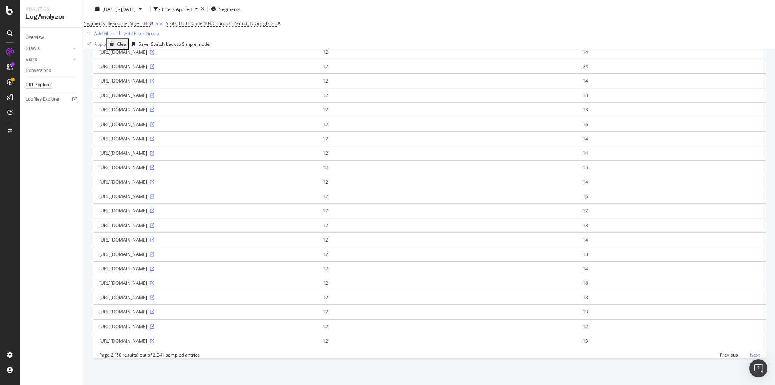
click at [750, 354] on link "Next" at bounding box center [752, 354] width 16 height 11
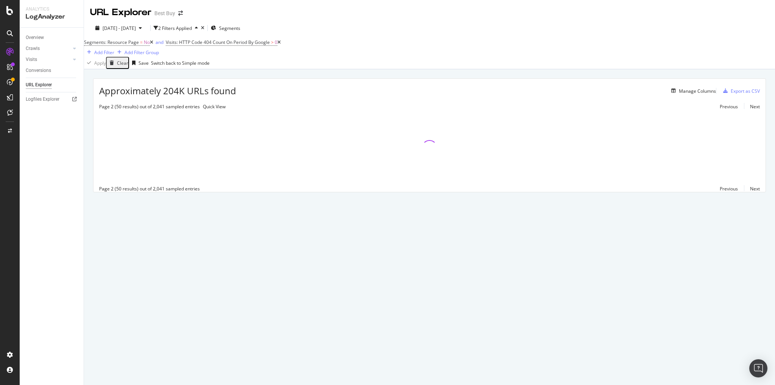
click at [153, 45] on icon at bounding box center [151, 42] width 3 height 5
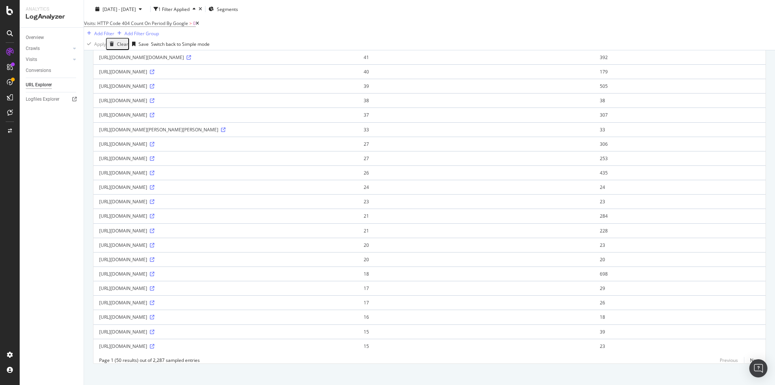
scroll to position [524, 0]
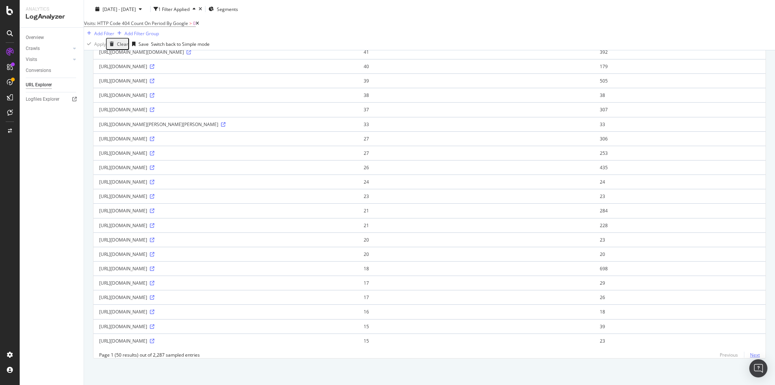
click at [747, 354] on link "Next" at bounding box center [752, 354] width 16 height 11
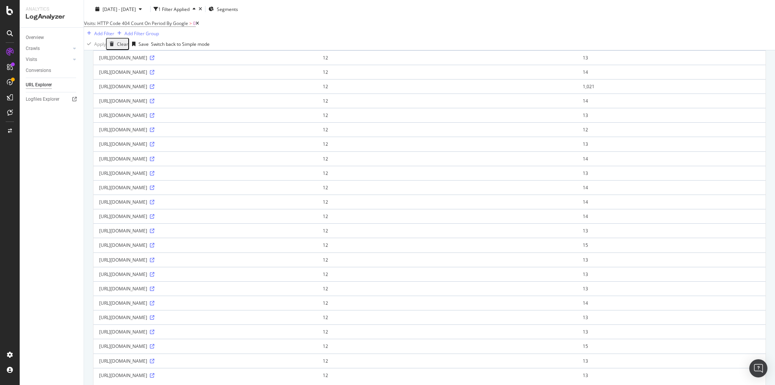
scroll to position [505, 0]
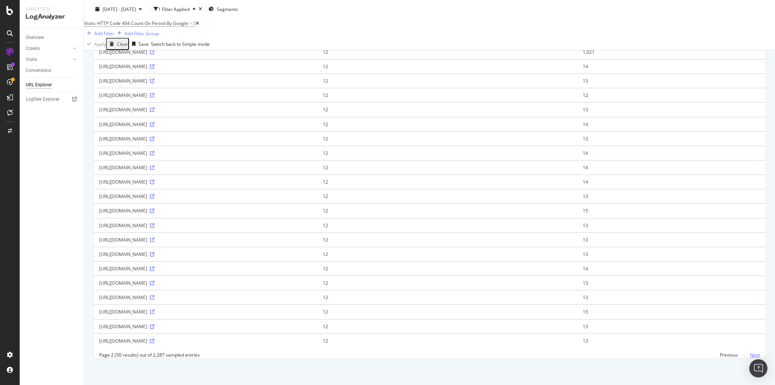
click at [750, 355] on link "Next" at bounding box center [752, 354] width 16 height 11
click at [748, 356] on link "Next" at bounding box center [752, 354] width 16 height 11
click at [746, 355] on link "Next" at bounding box center [752, 354] width 16 height 11
click at [154, 281] on icon at bounding box center [152, 283] width 5 height 5
click at [750, 354] on link "Next" at bounding box center [752, 354] width 16 height 11
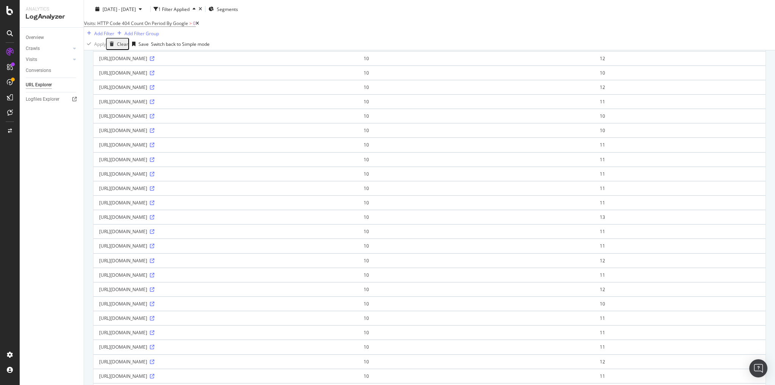
scroll to position [0, 0]
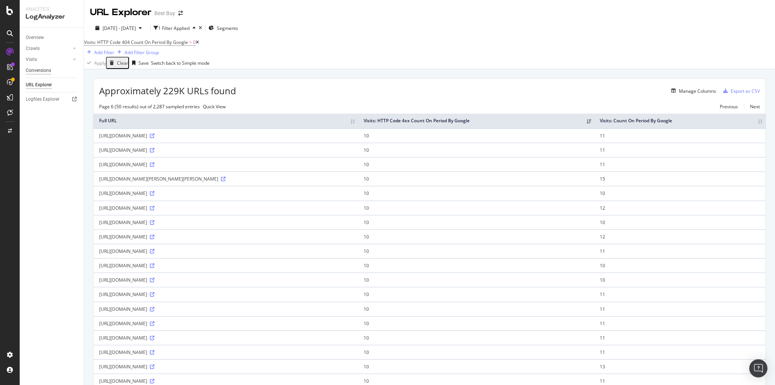
click at [49, 70] on div "Conversions" at bounding box center [38, 71] width 25 height 8
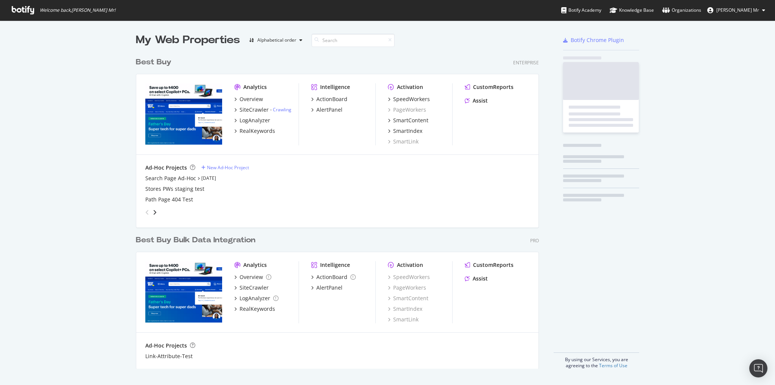
scroll to position [316, 404]
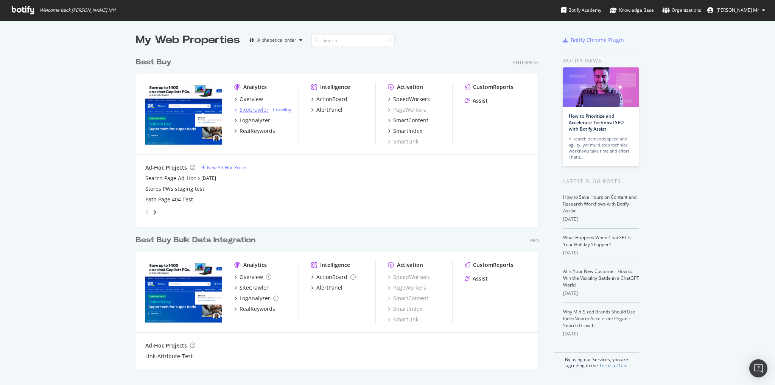
click at [251, 109] on div "SiteCrawler" at bounding box center [254, 110] width 29 height 8
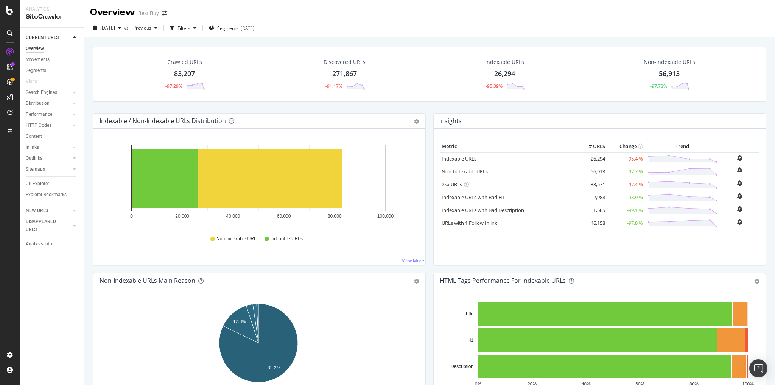
click at [188, 62] on div "Crawled URLs" at bounding box center [184, 62] width 35 height 8
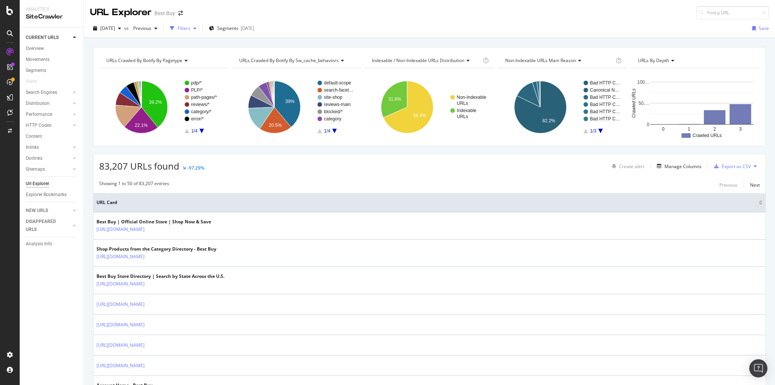
click at [190, 31] on div "Filters" at bounding box center [184, 28] width 13 height 6
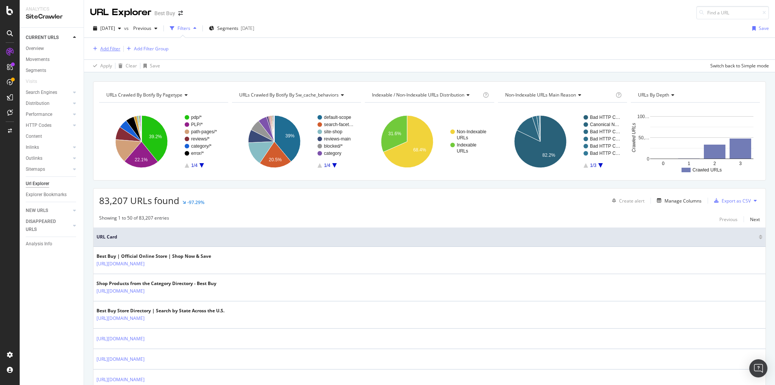
click at [105, 50] on div "Add Filter" at bounding box center [110, 48] width 20 height 6
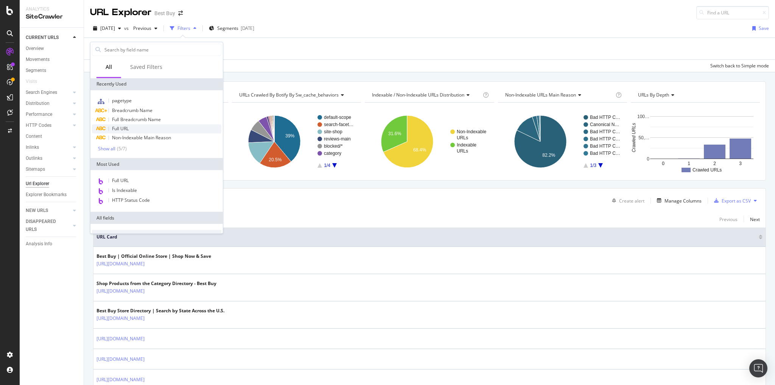
click at [139, 127] on div "Full URL" at bounding box center [156, 128] width 129 height 9
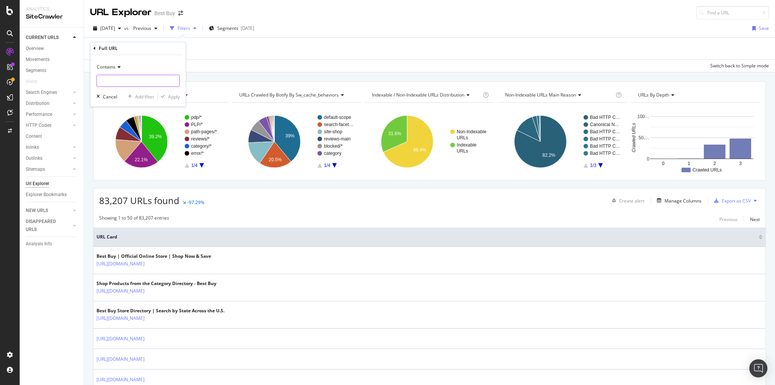
click at [118, 78] on input "text" at bounding box center [138, 81] width 83 height 12
paste input "https://www.bestbuy.com/site/shop/butterball-turkey-fryer"
type input "https://www.bestbuy.com/site/shop/butterball-turkey-fryer"
click at [173, 99] on div "Apply" at bounding box center [174, 96] width 12 height 6
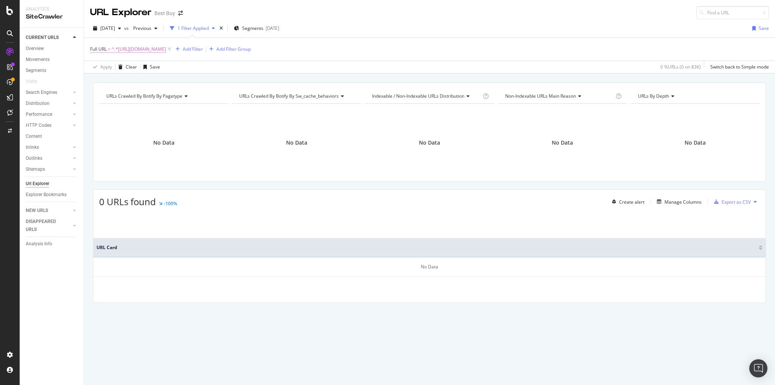
click at [166, 50] on span "^.*https://www.bestbuy.com/site/shop/butterball-turkey-fryer.*$" at bounding box center [139, 49] width 55 height 11
click at [149, 77] on input "https://www.bestbuy.com/site/shop/butterball-turkey-fryer" at bounding box center [133, 80] width 72 height 12
click at [150, 77] on input "https://www.bestbuy.com/site/shop/butterball-turkey-fryer" at bounding box center [133, 80] width 72 height 12
click at [115, 69] on span "Contains" at bounding box center [106, 66] width 19 height 6
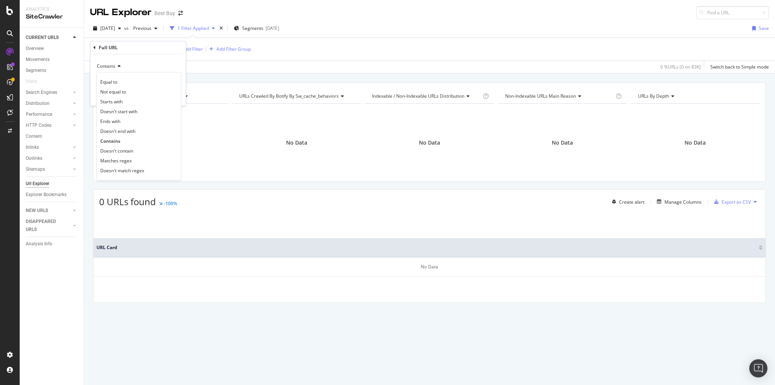
click at [338, 23] on div "2025 Sep. 4th vs Previous 1 Filter Applied Segments 2025-08-20 Save" at bounding box center [429, 29] width 691 height 15
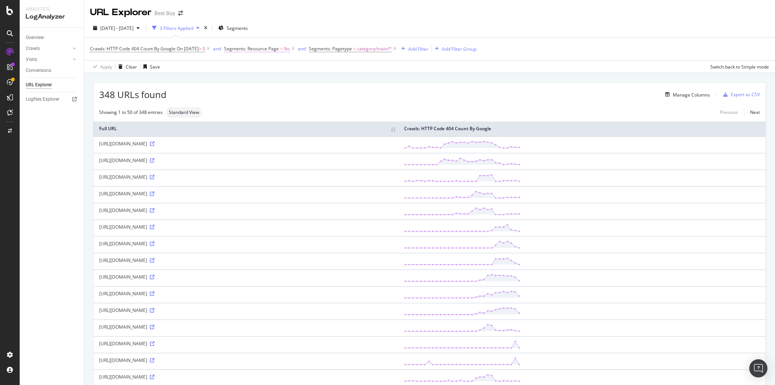
click at [288, 48] on span "Segments: Resource Page = No" at bounding box center [257, 48] width 66 height 7
click at [249, 65] on icon at bounding box center [249, 66] width 5 height 5
drag, startPoint x: 250, startPoint y: 83, endPoint x: 264, endPoint y: 81, distance: 14.1
click at [251, 82] on span "Yes" at bounding box center [249, 82] width 8 height 6
click at [316, 81] on div "Apply" at bounding box center [318, 82] width 12 height 6
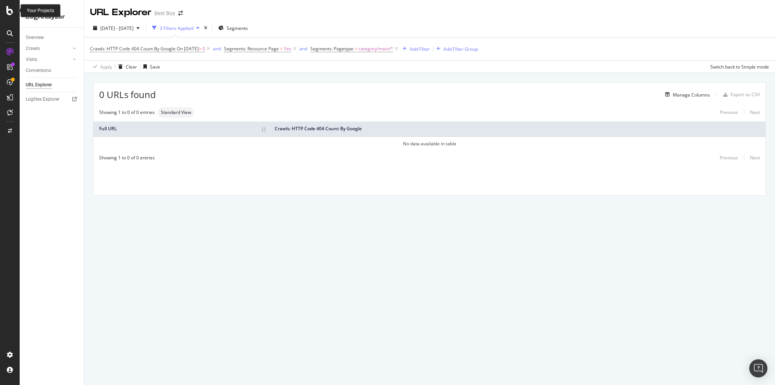
click at [14, 13] on div at bounding box center [10, 10] width 18 height 9
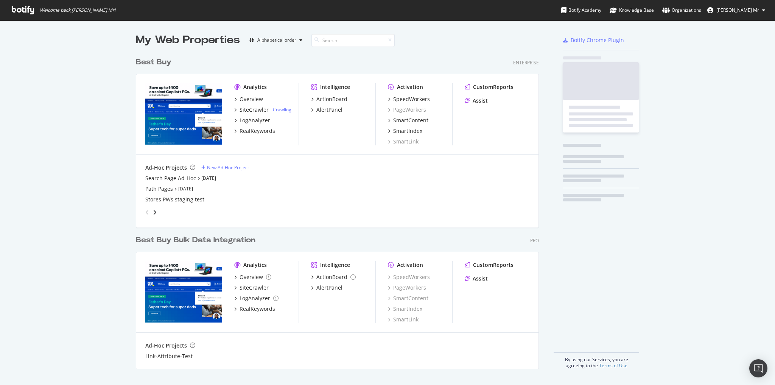
scroll to position [380, 766]
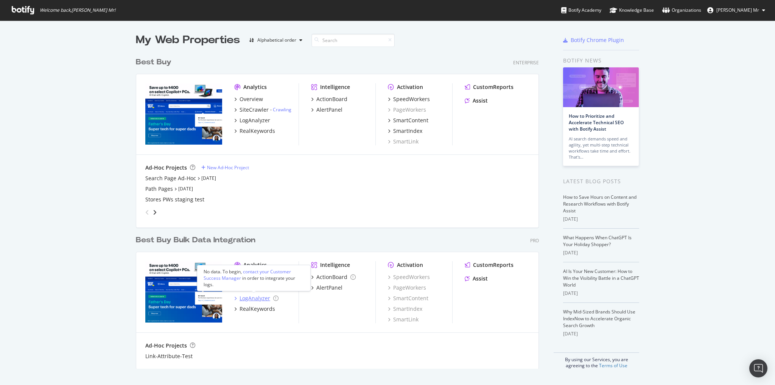
click at [258, 299] on div "LogAnalyzer" at bounding box center [255, 298] width 31 height 8
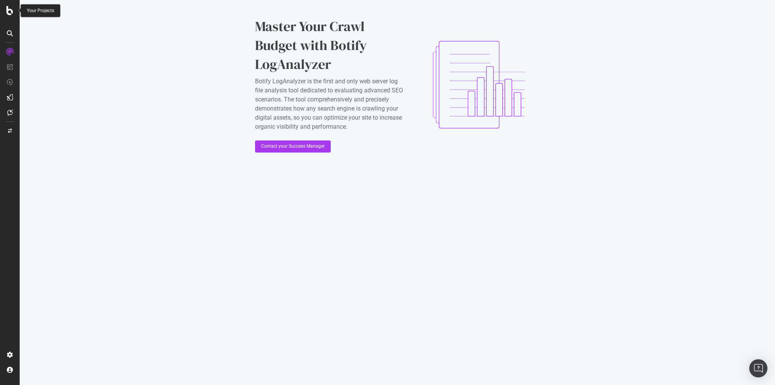
click at [14, 8] on div at bounding box center [10, 10] width 18 height 9
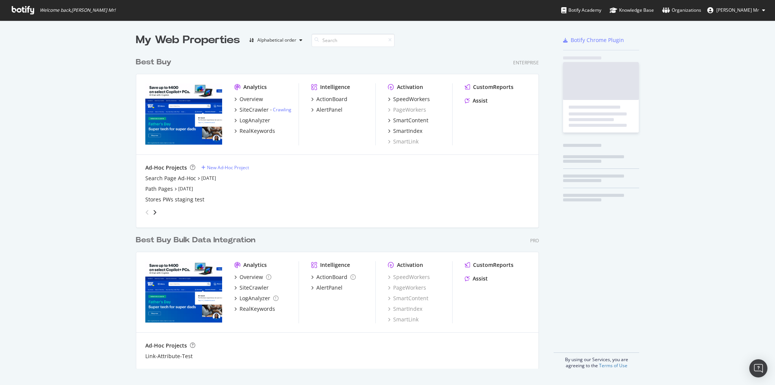
scroll to position [380, 766]
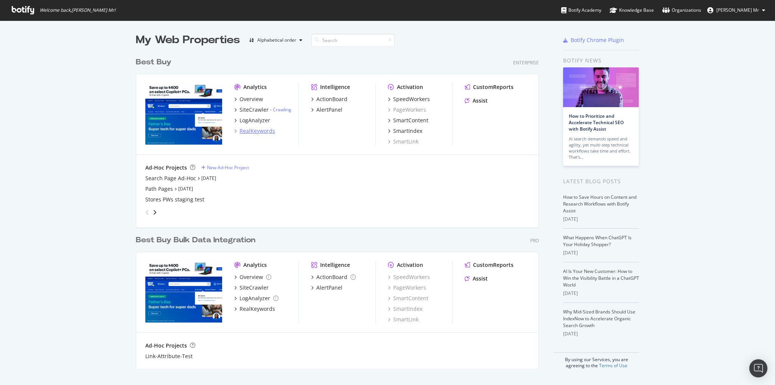
click at [259, 132] on div "RealKeywords" at bounding box center [258, 131] width 36 height 8
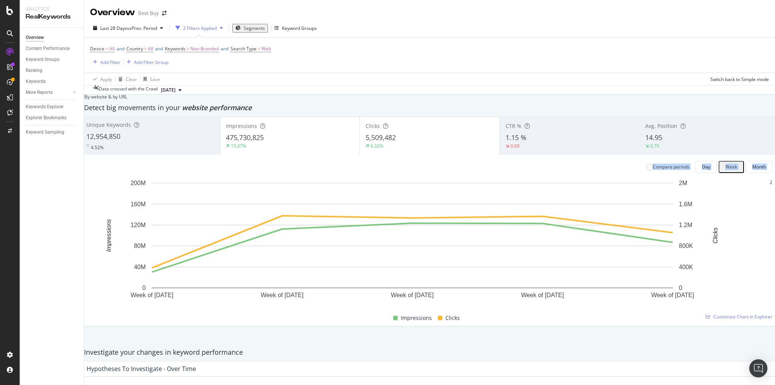
drag, startPoint x: 687, startPoint y: 240, endPoint x: 641, endPoint y: 157, distance: 94.0
click at [736, 199] on rect "A chart." at bounding box center [412, 245] width 651 height 132
click at [753, 170] on div "Month" at bounding box center [760, 167] width 14 height 6
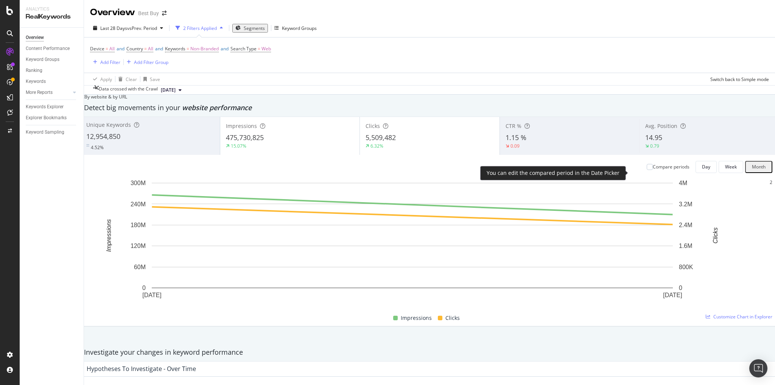
click at [647, 170] on div "Compare periods" at bounding box center [668, 167] width 43 height 6
click at [647, 170] on div at bounding box center [650, 167] width 6 height 6
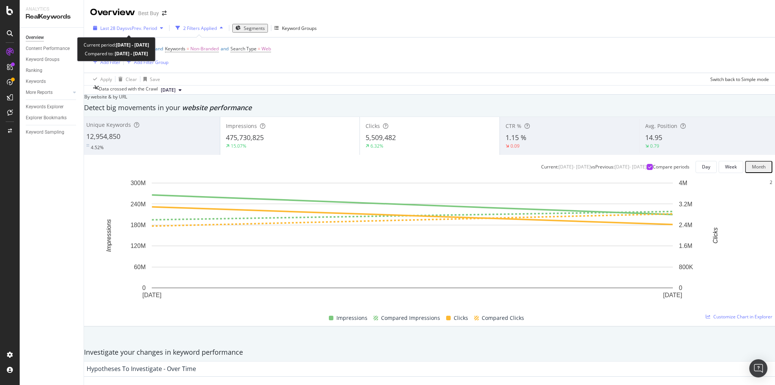
click at [128, 29] on span "vs Prev. Period" at bounding box center [142, 28] width 30 height 6
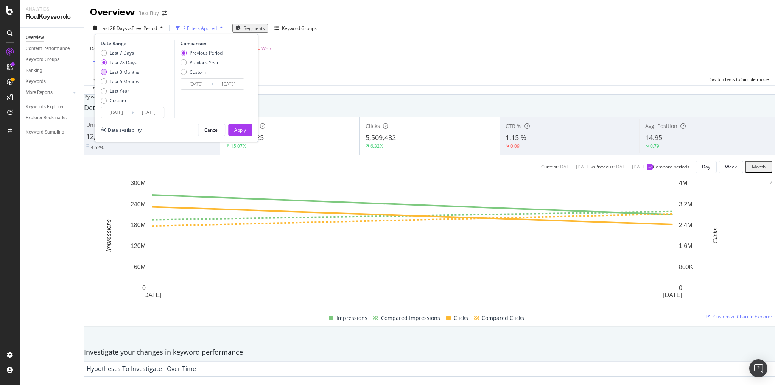
click at [119, 73] on div "Last 3 Months" at bounding box center [125, 72] width 30 height 6
type input "[DATE]"
click at [238, 129] on div "Apply" at bounding box center [240, 130] width 12 height 6
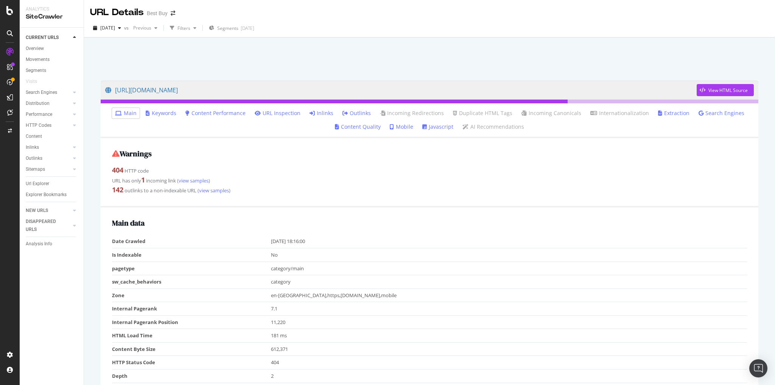
click at [327, 111] on link "Inlinks" at bounding box center [322, 113] width 24 height 8
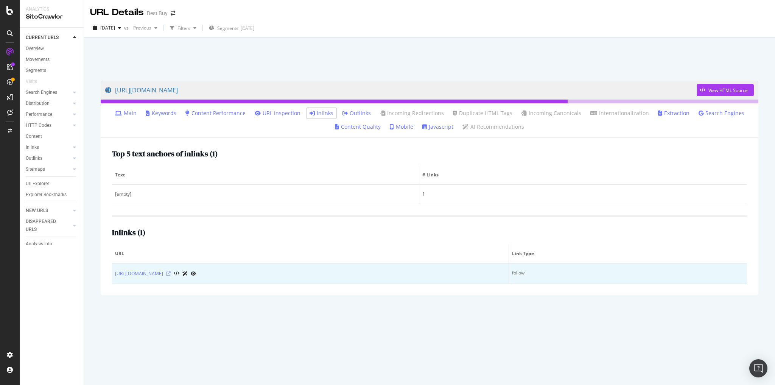
click at [171, 273] on icon at bounding box center [168, 273] width 5 height 5
